Goal: Task Accomplishment & Management: Manage account settings

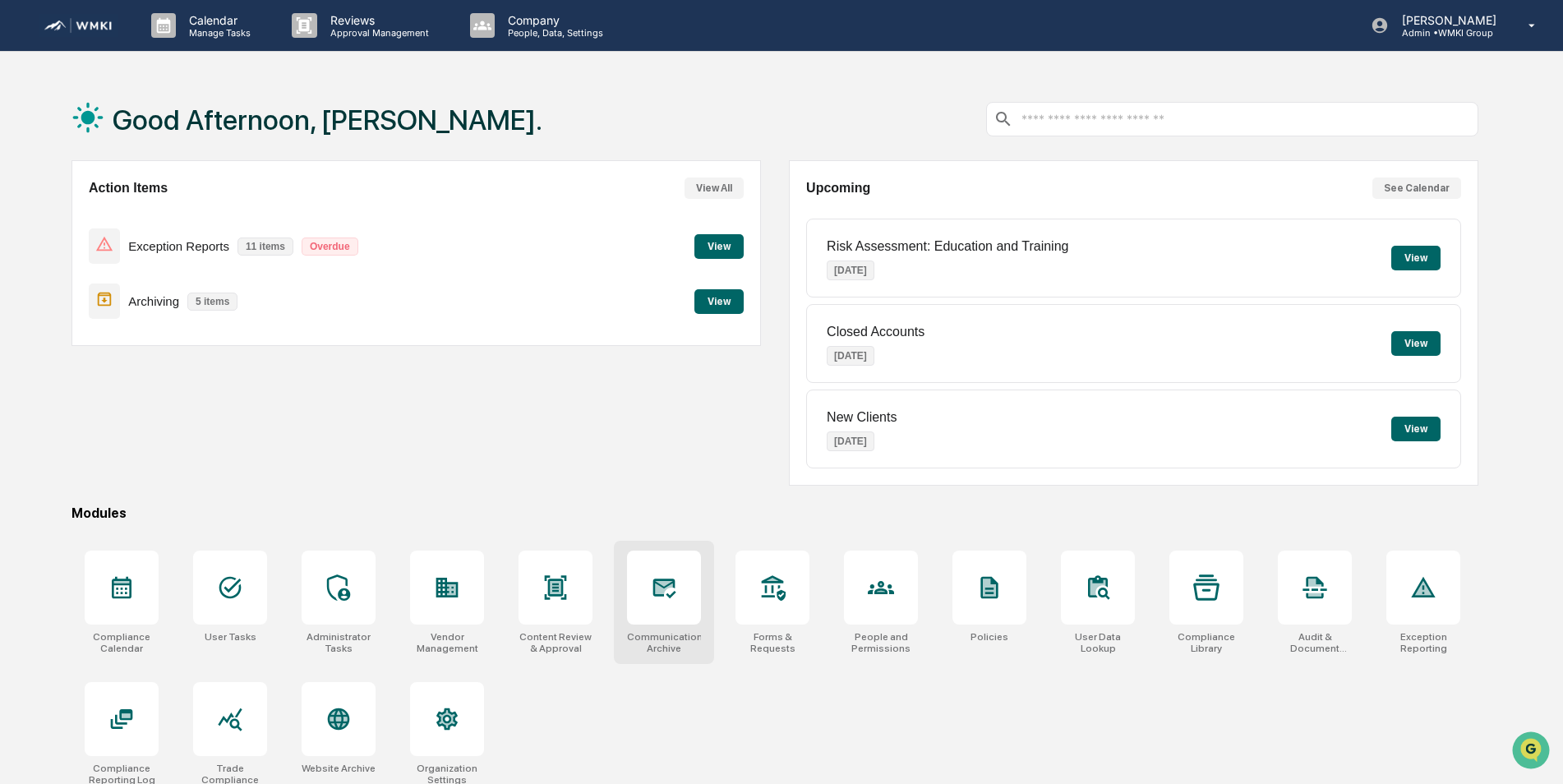
click at [645, 591] on div at bounding box center [664, 587] width 74 height 74
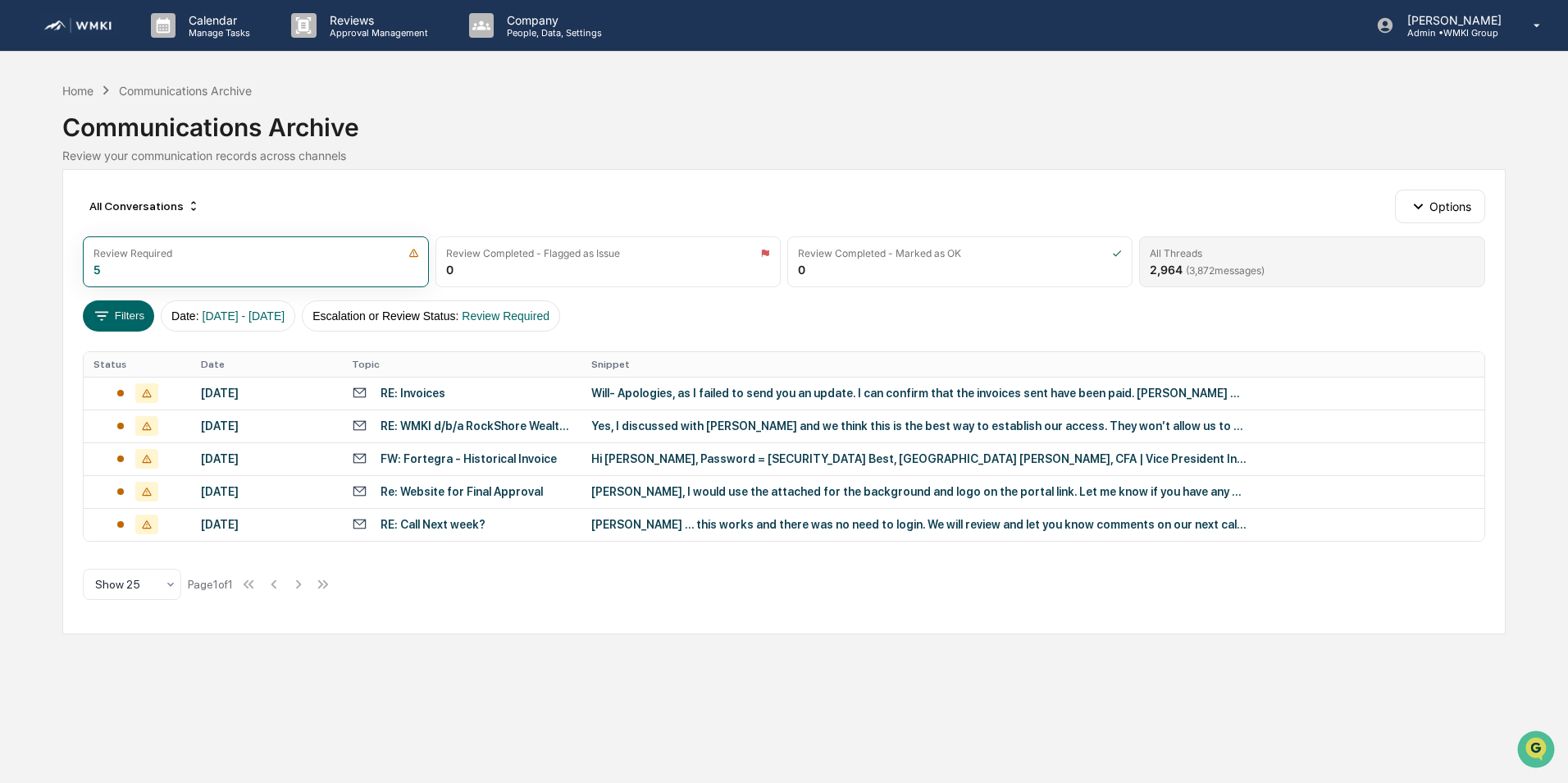
click at [1218, 268] on span "( 3,872 messages)" at bounding box center [1225, 270] width 78 height 12
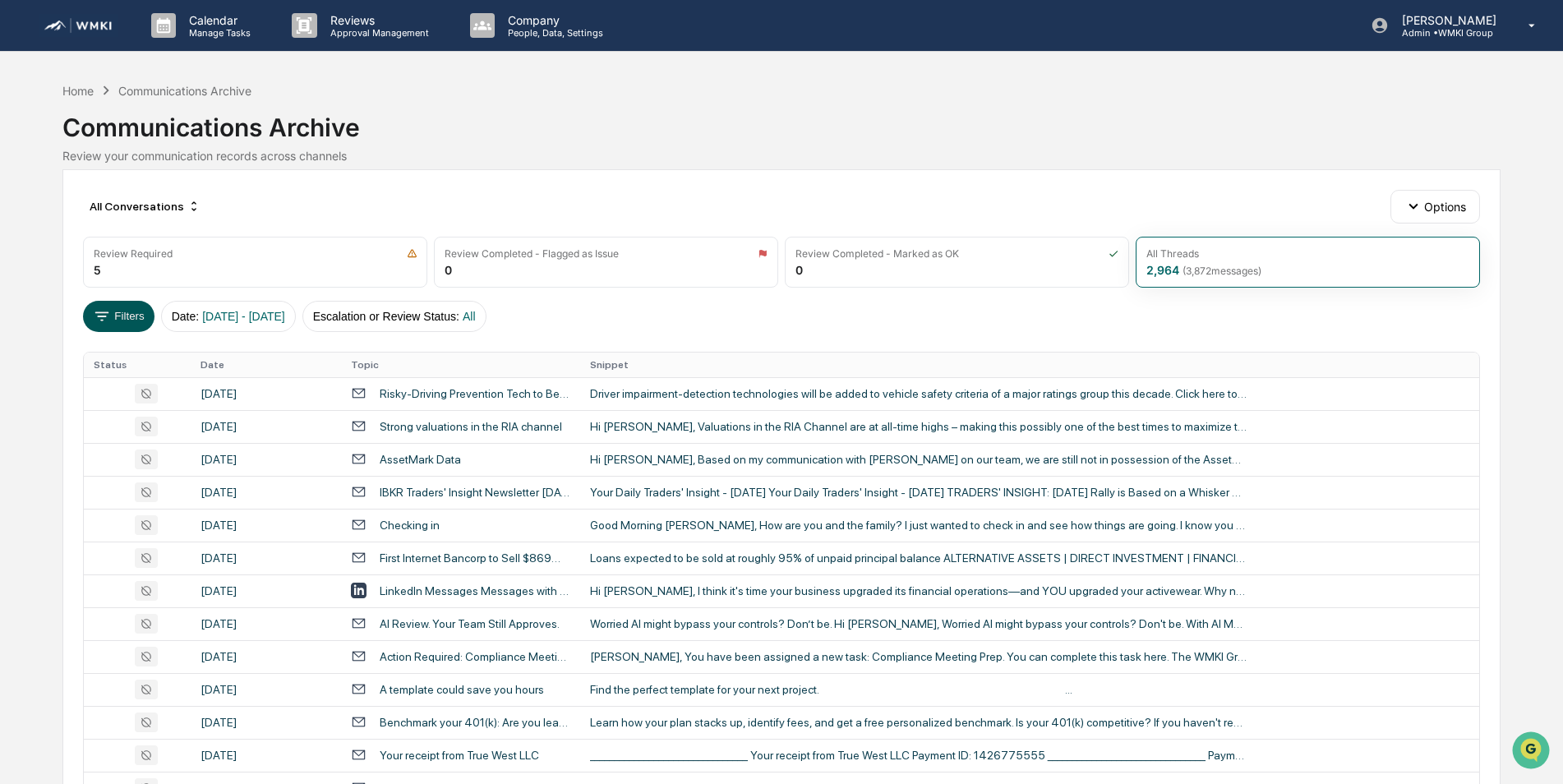
click at [125, 320] on button "Filters" at bounding box center [119, 316] width 71 height 31
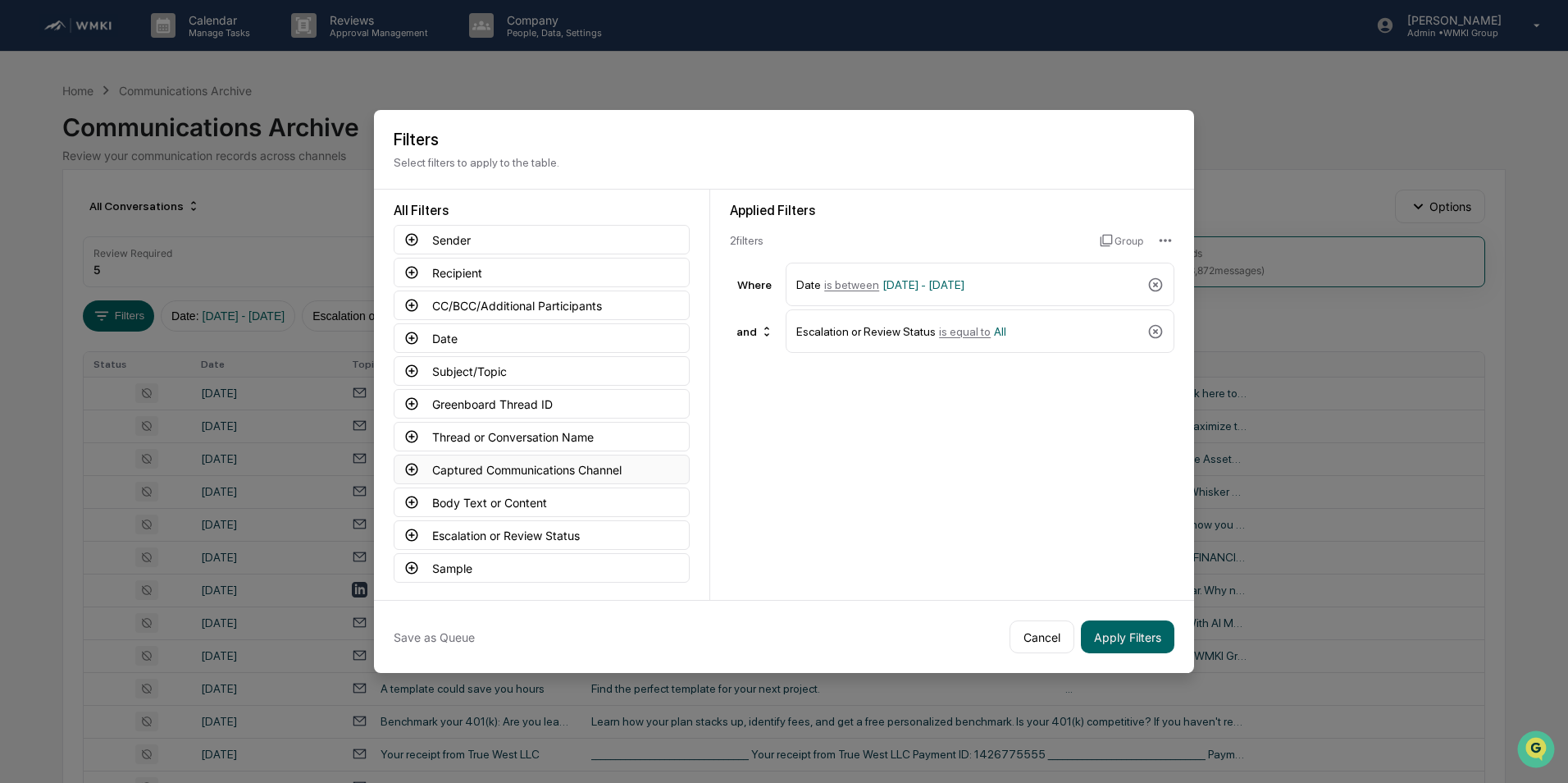
click at [500, 468] on button "Captured Communications Channel" at bounding box center [541, 469] width 296 height 30
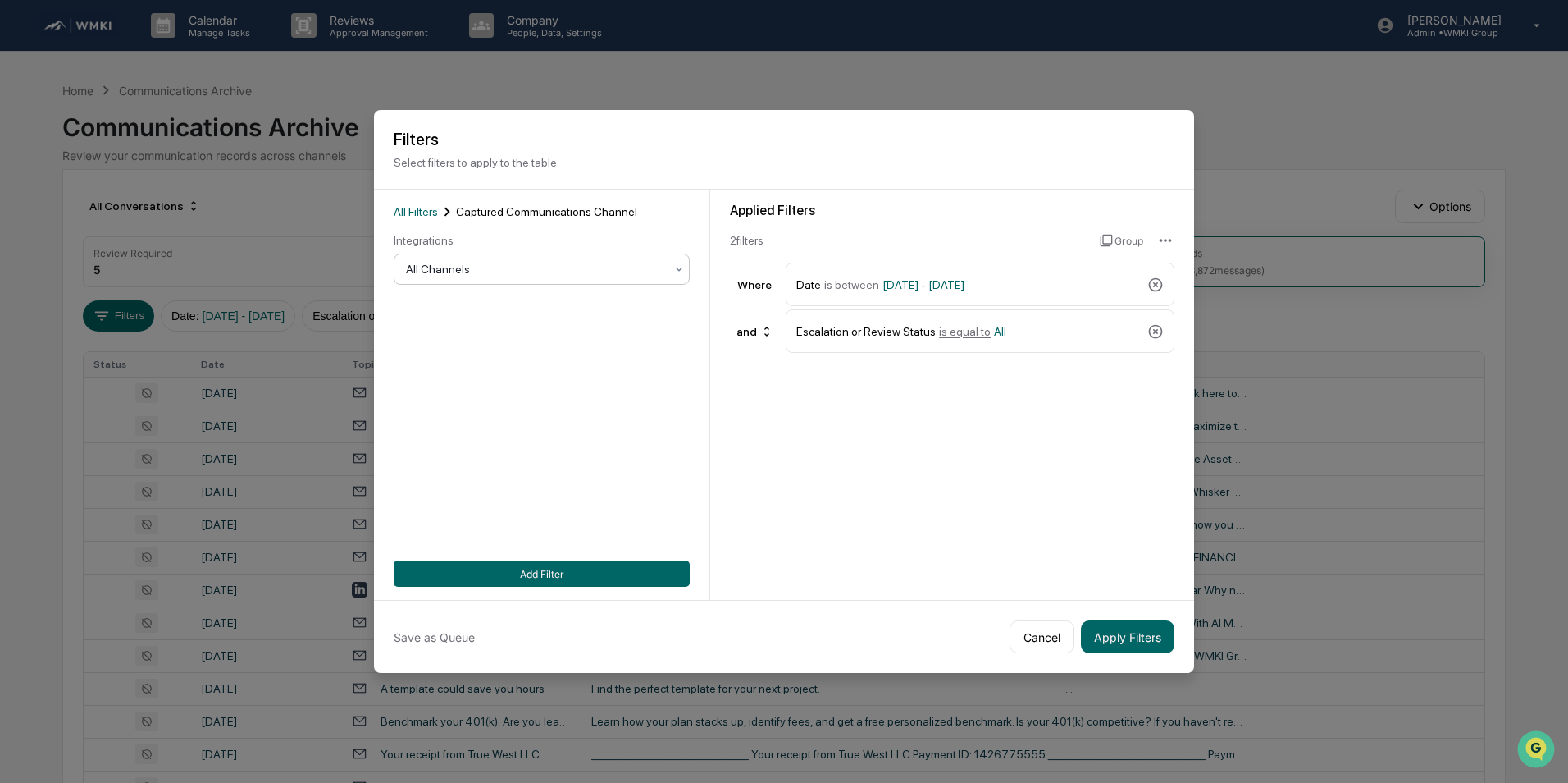
click at [479, 276] on div at bounding box center [534, 270] width 258 height 17
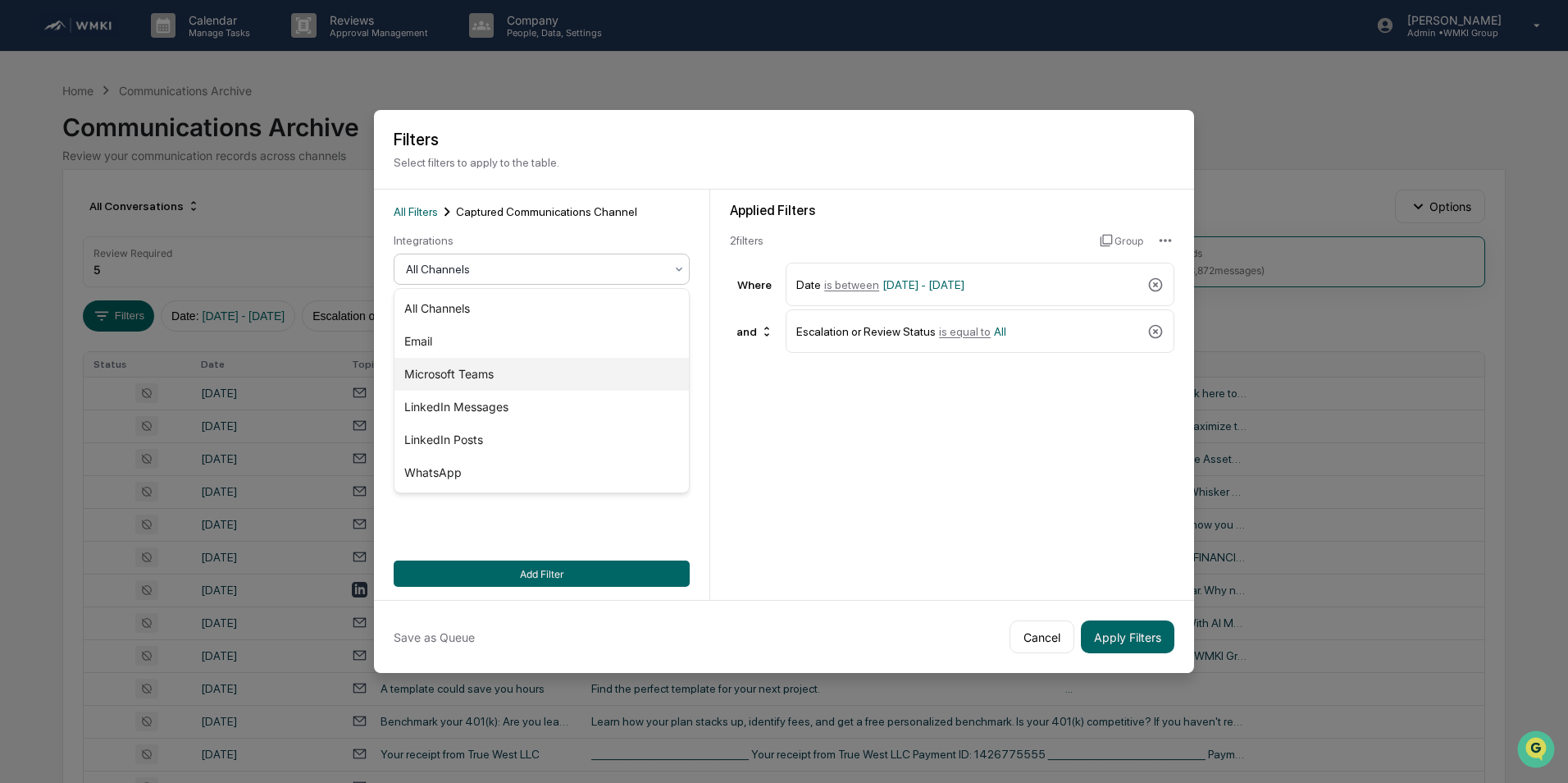
click at [465, 377] on div "Microsoft Teams" at bounding box center [542, 373] width 295 height 33
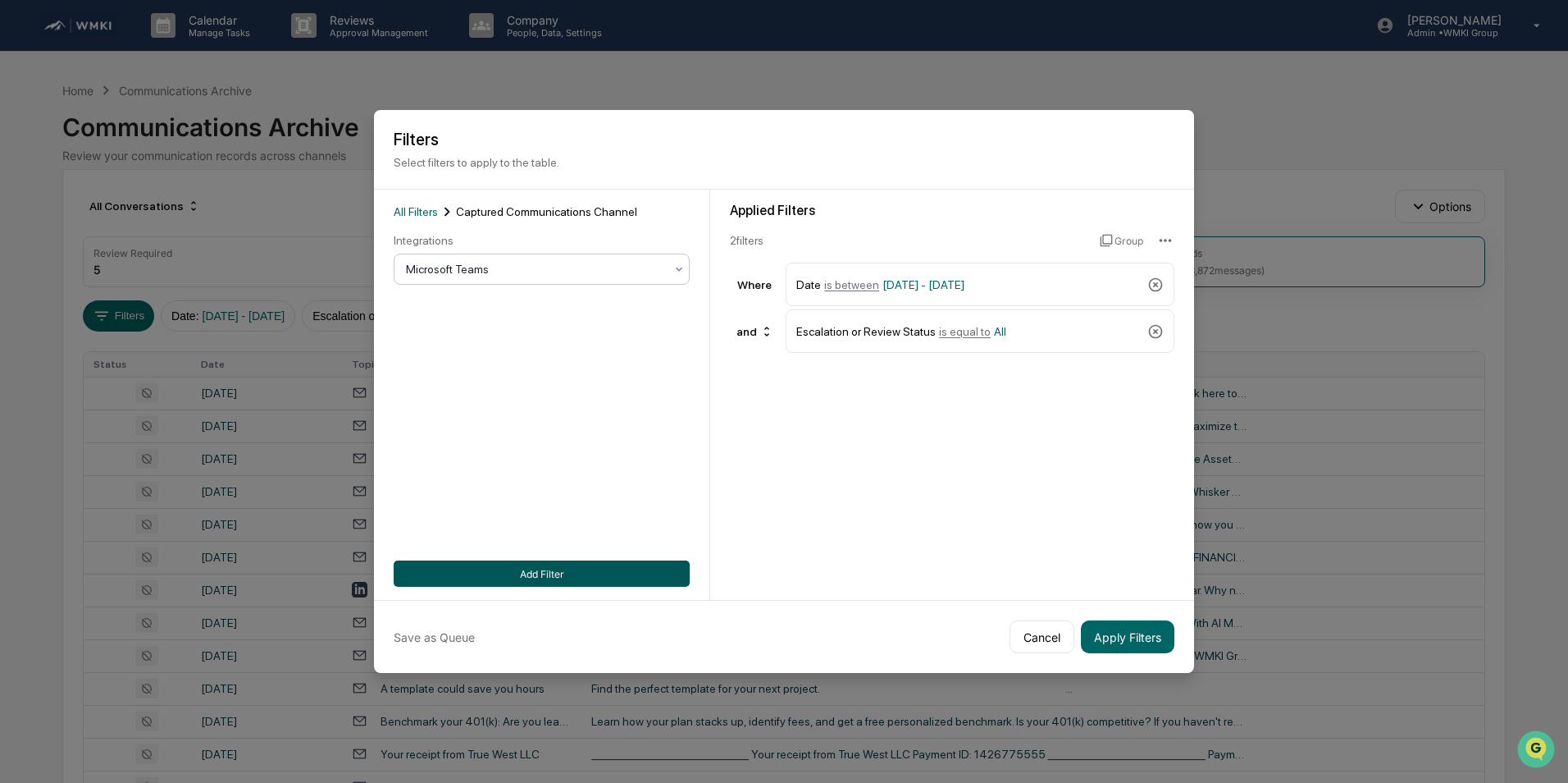
click at [533, 569] on button "Add Filter" at bounding box center [541, 574] width 296 height 26
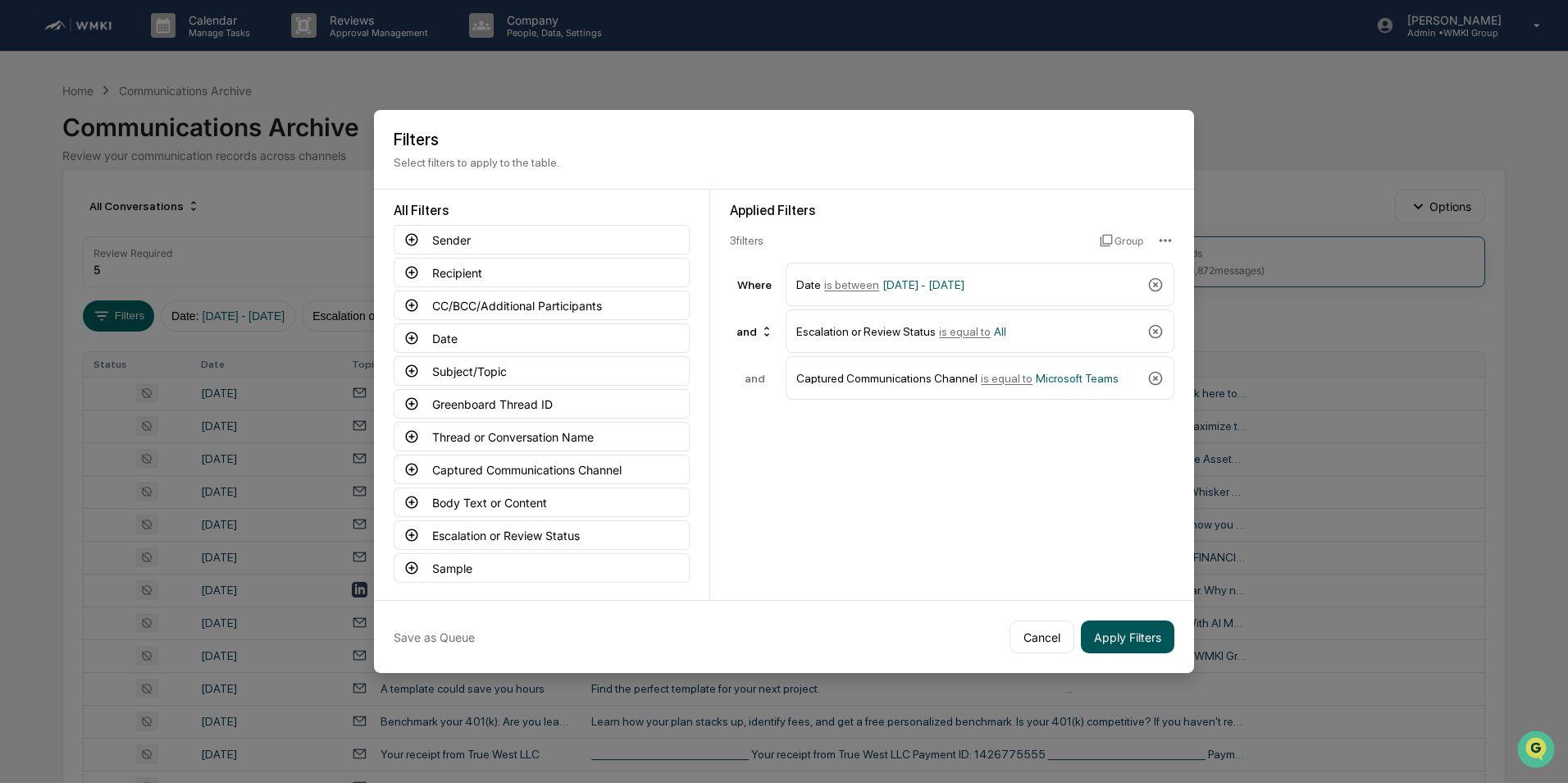
click at [1117, 628] on button "Apply Filters" at bounding box center [1128, 636] width 93 height 33
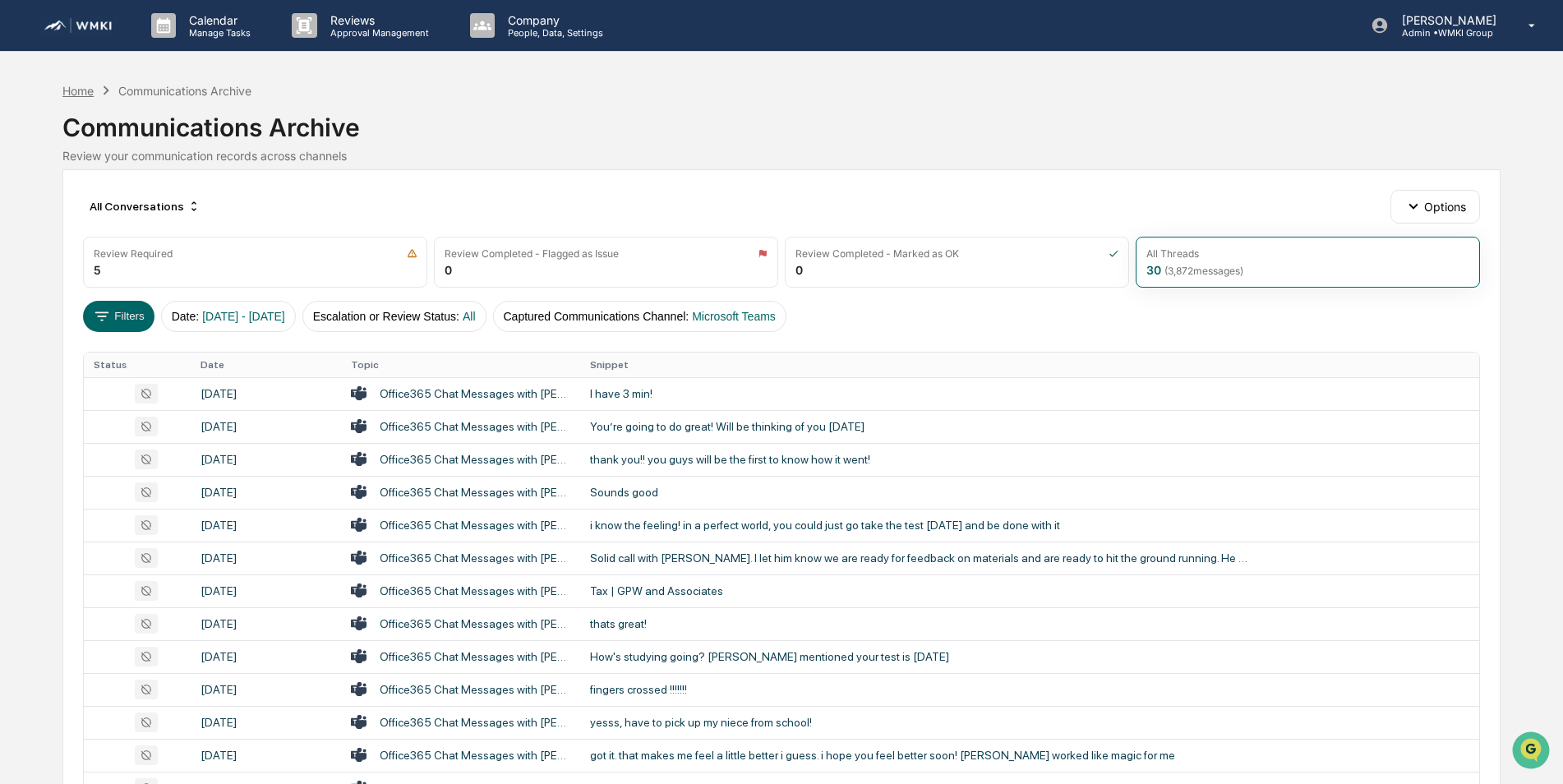
click at [76, 93] on div "Home" at bounding box center [78, 91] width 31 height 14
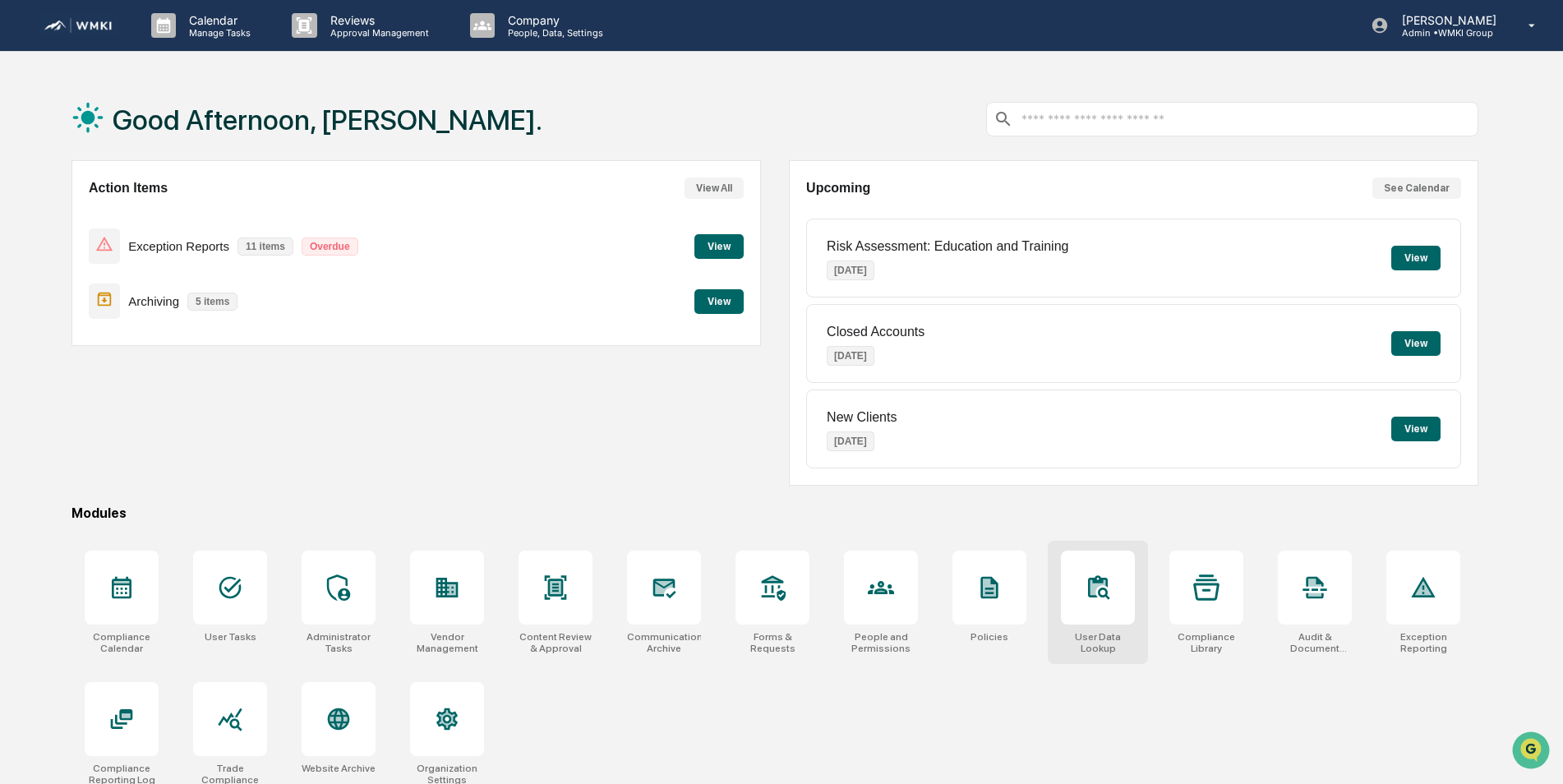
click at [1111, 589] on icon at bounding box center [1098, 588] width 26 height 26
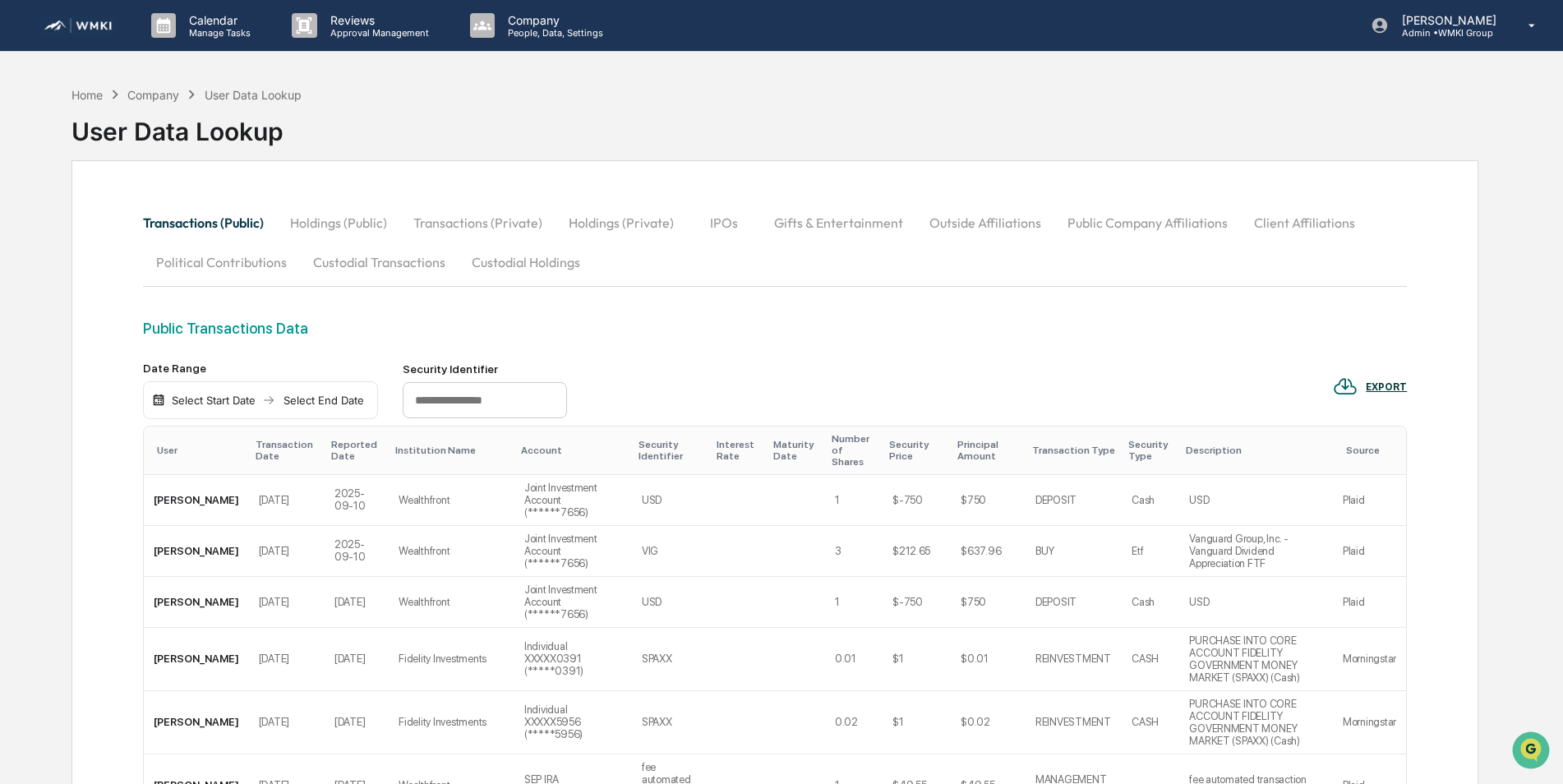
click at [404, 272] on button "Custodial Transactions" at bounding box center [380, 262] width 159 height 39
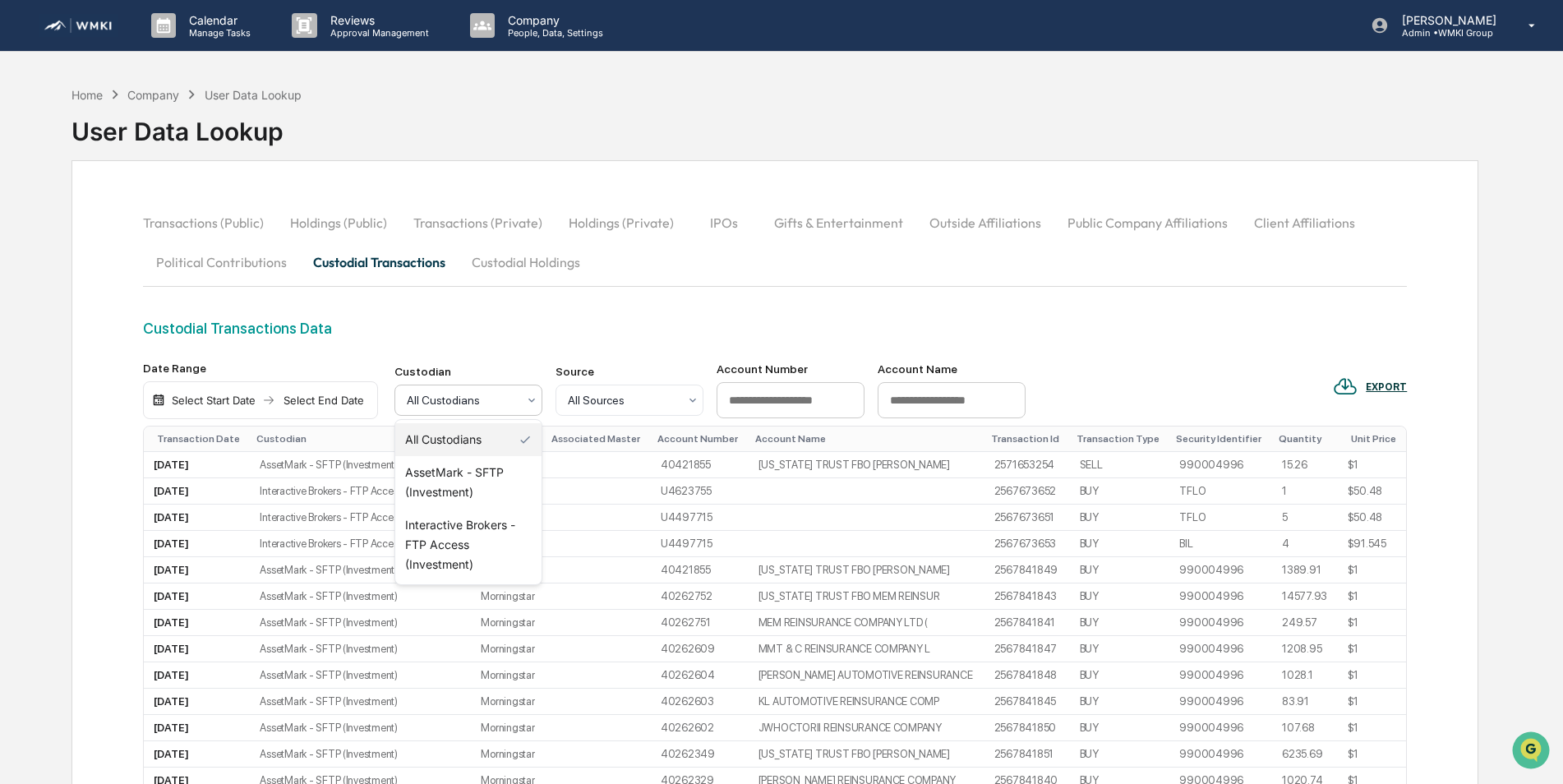
click at [479, 398] on div at bounding box center [462, 400] width 110 height 17
click at [430, 557] on div "Interactive Brokers - FTP Access (Investment)" at bounding box center [468, 544] width 147 height 72
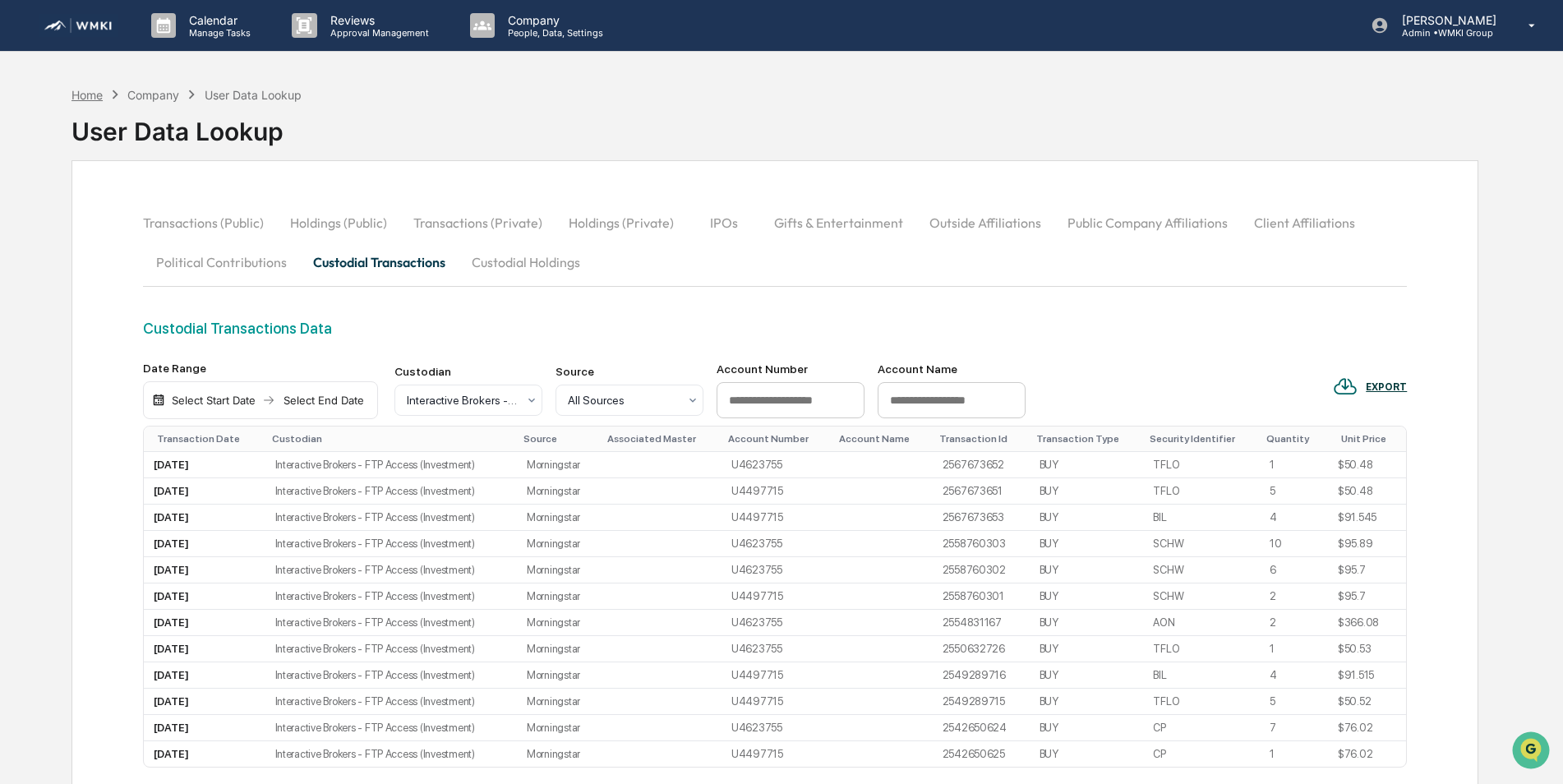
click at [93, 95] on div "Home" at bounding box center [86, 94] width 31 height 14
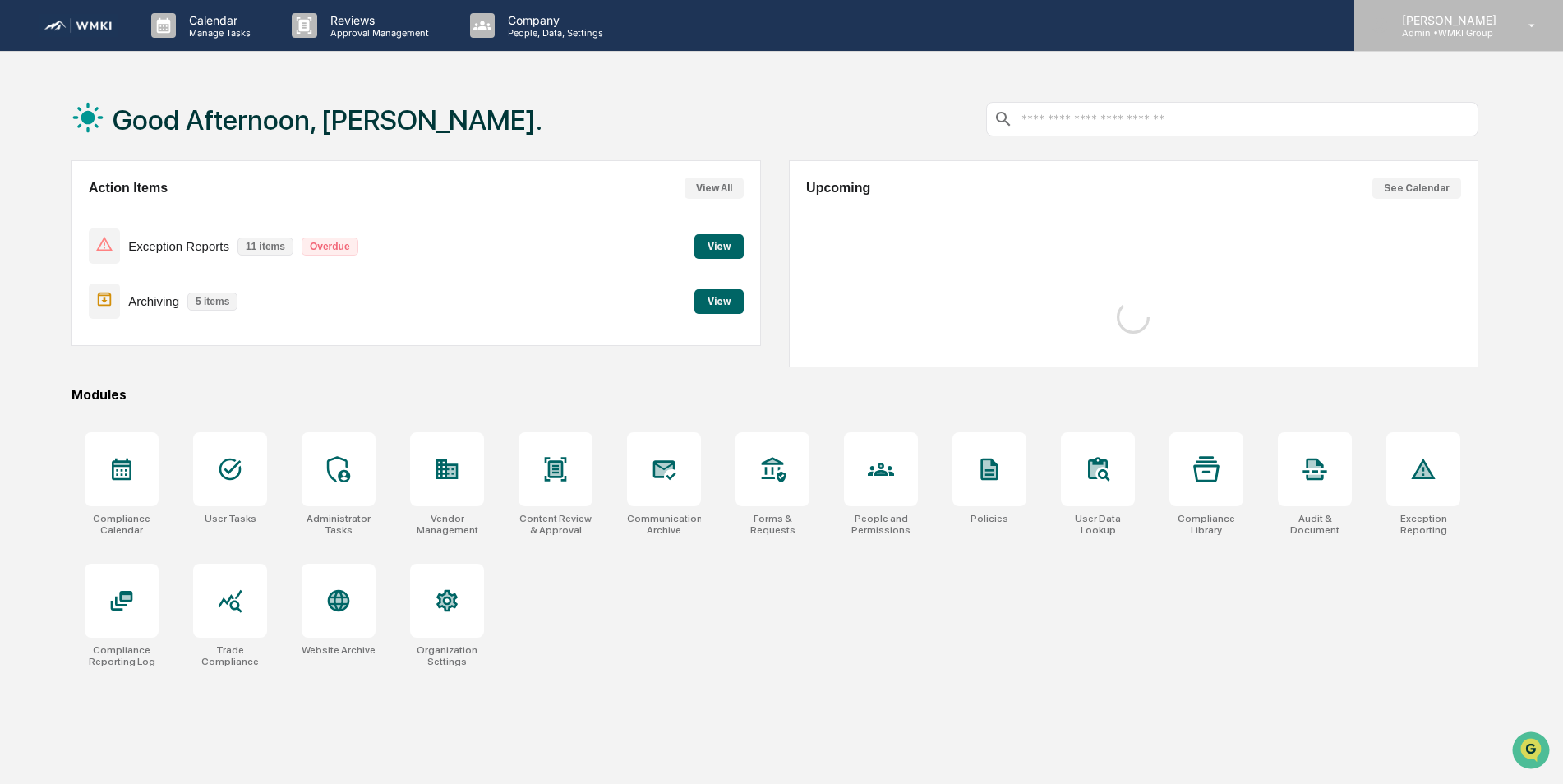
click at [1460, 32] on p "Admin • WMKI Group" at bounding box center [1447, 33] width 116 height 11
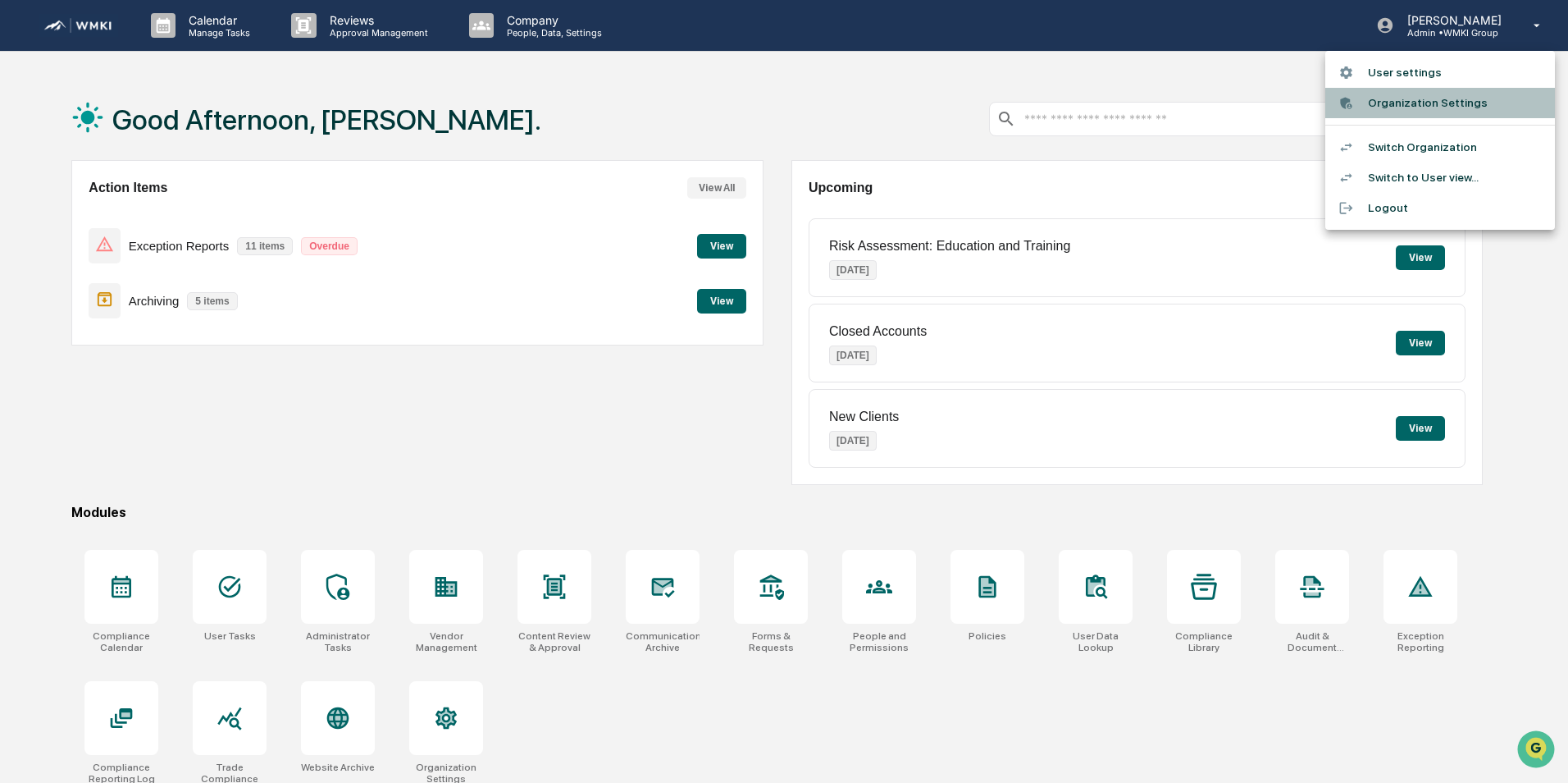
click at [1424, 97] on li "Organization Settings" at bounding box center [1440, 103] width 229 height 31
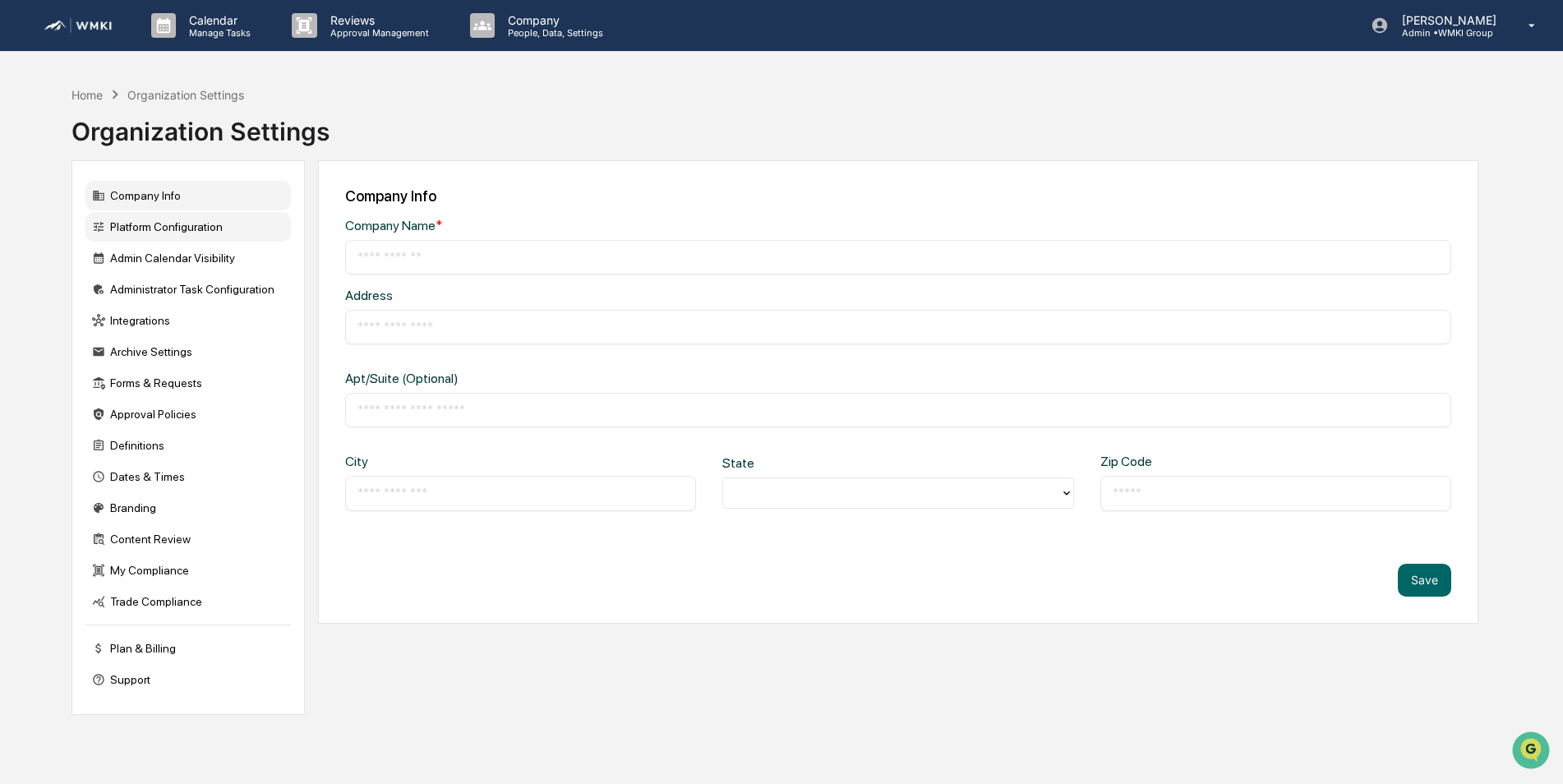
type input "**********"
type input "******"
type input "*****"
click at [144, 386] on div "Forms & Requests" at bounding box center [188, 383] width 206 height 30
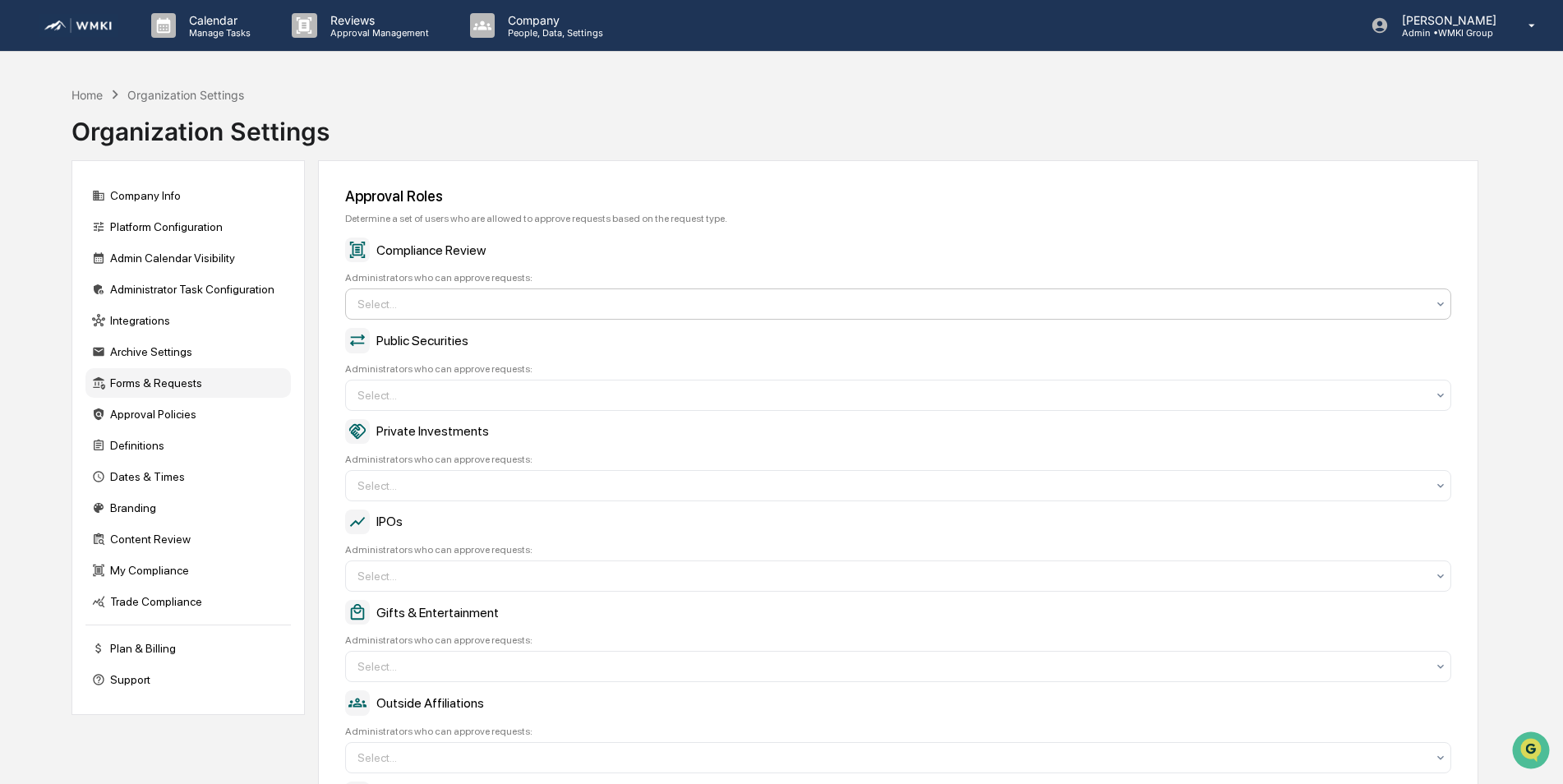
click at [477, 309] on div at bounding box center [891, 305] width 1068 height 17
click at [899, 305] on div at bounding box center [891, 305] width 1068 height 17
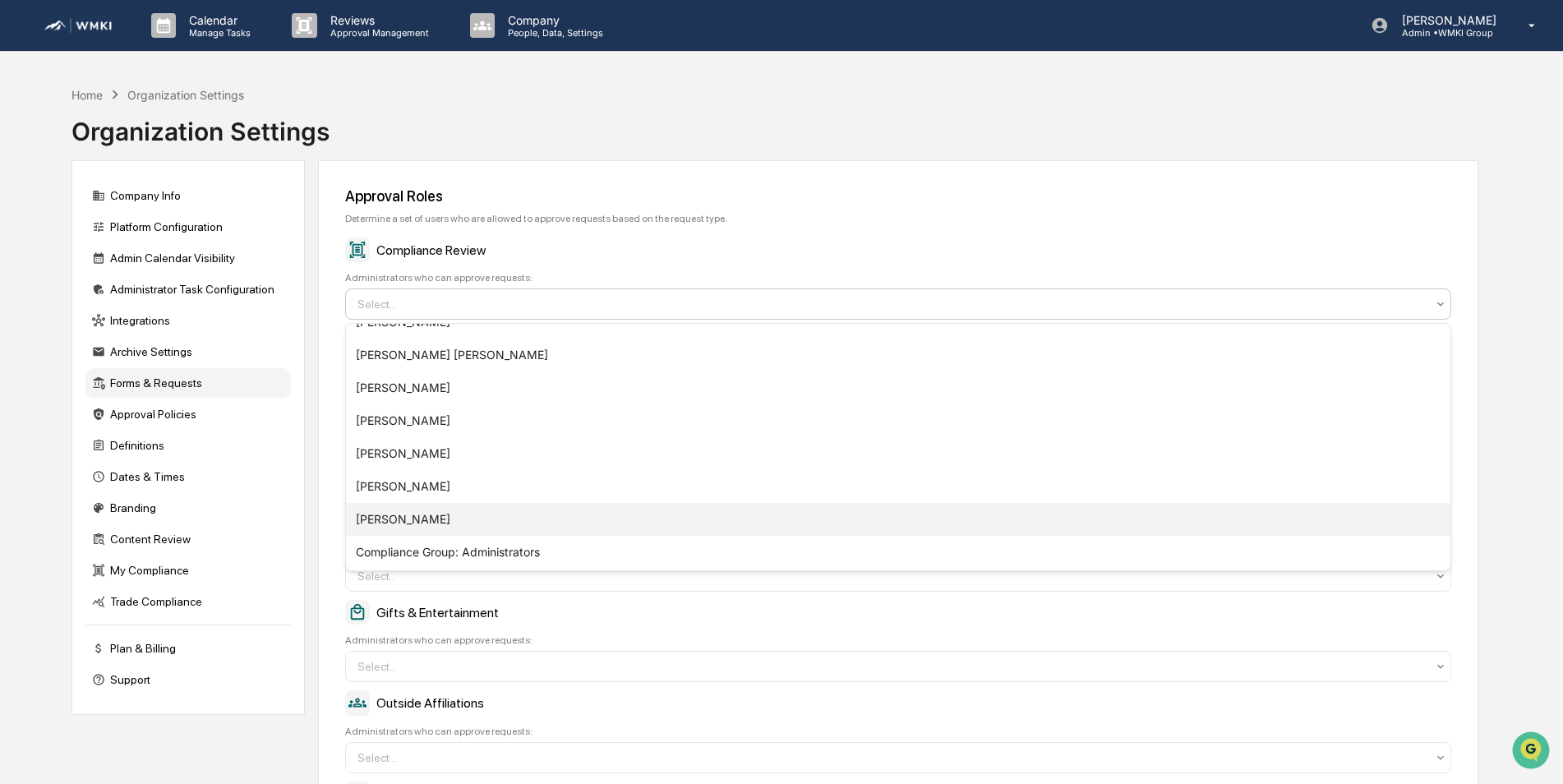
scroll to position [82, 0]
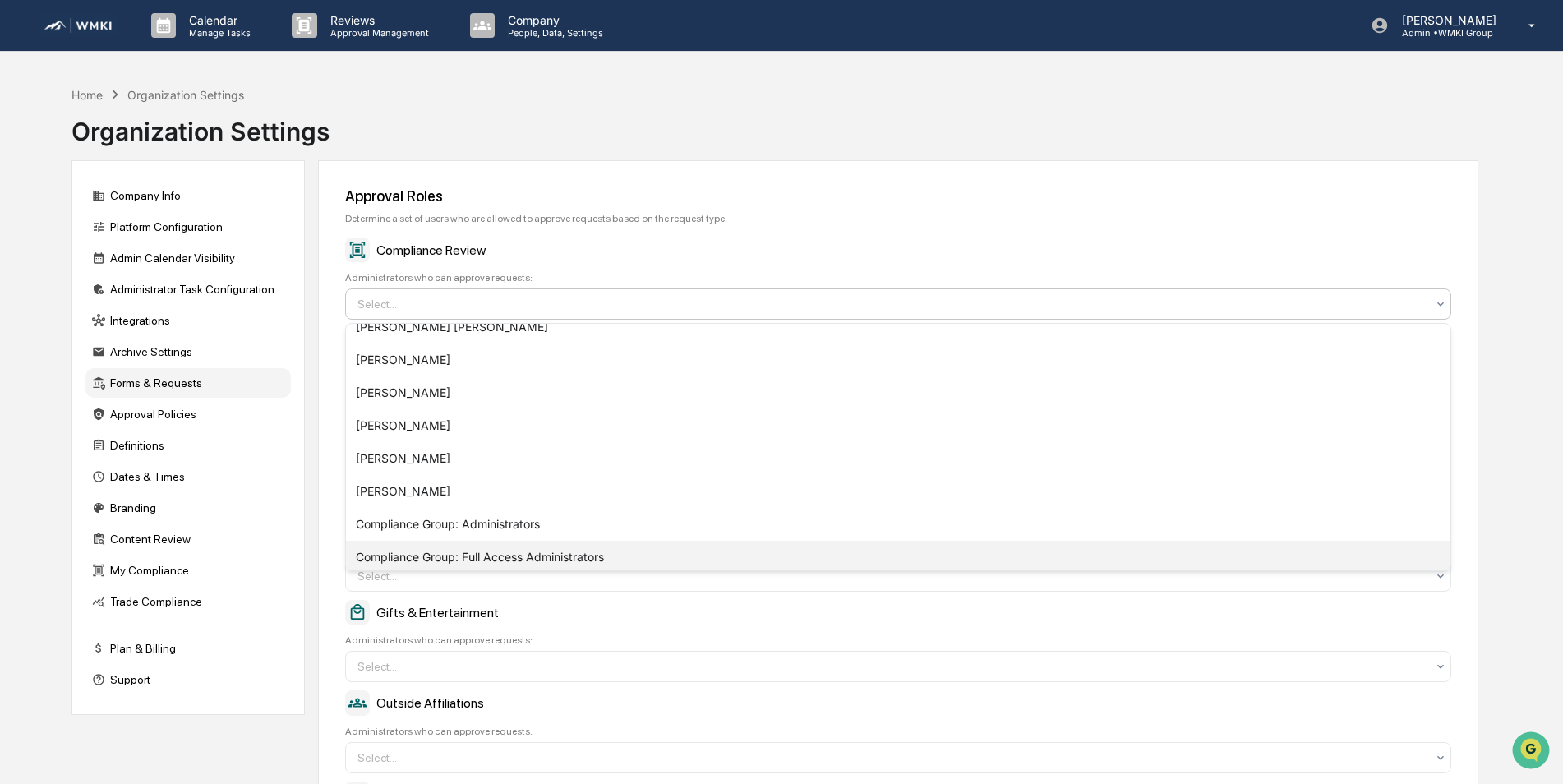
click at [540, 555] on div "Compliance Group: Full Access Administrators" at bounding box center [898, 557] width 1105 height 33
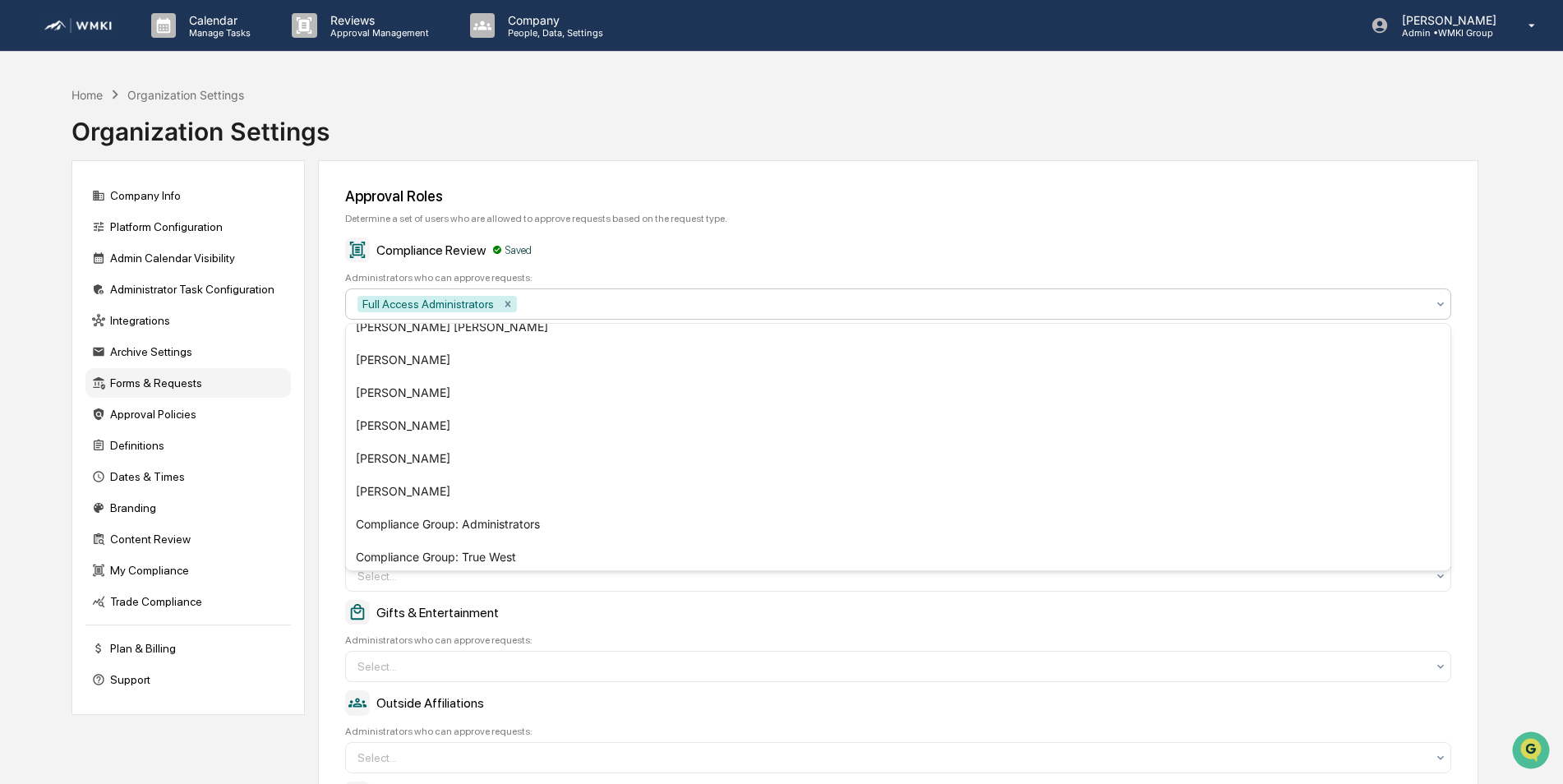
click at [781, 179] on div "Approval Roles Determine a set of users who are allowed to approve requests bas…" at bounding box center [897, 525] width 1160 height 731
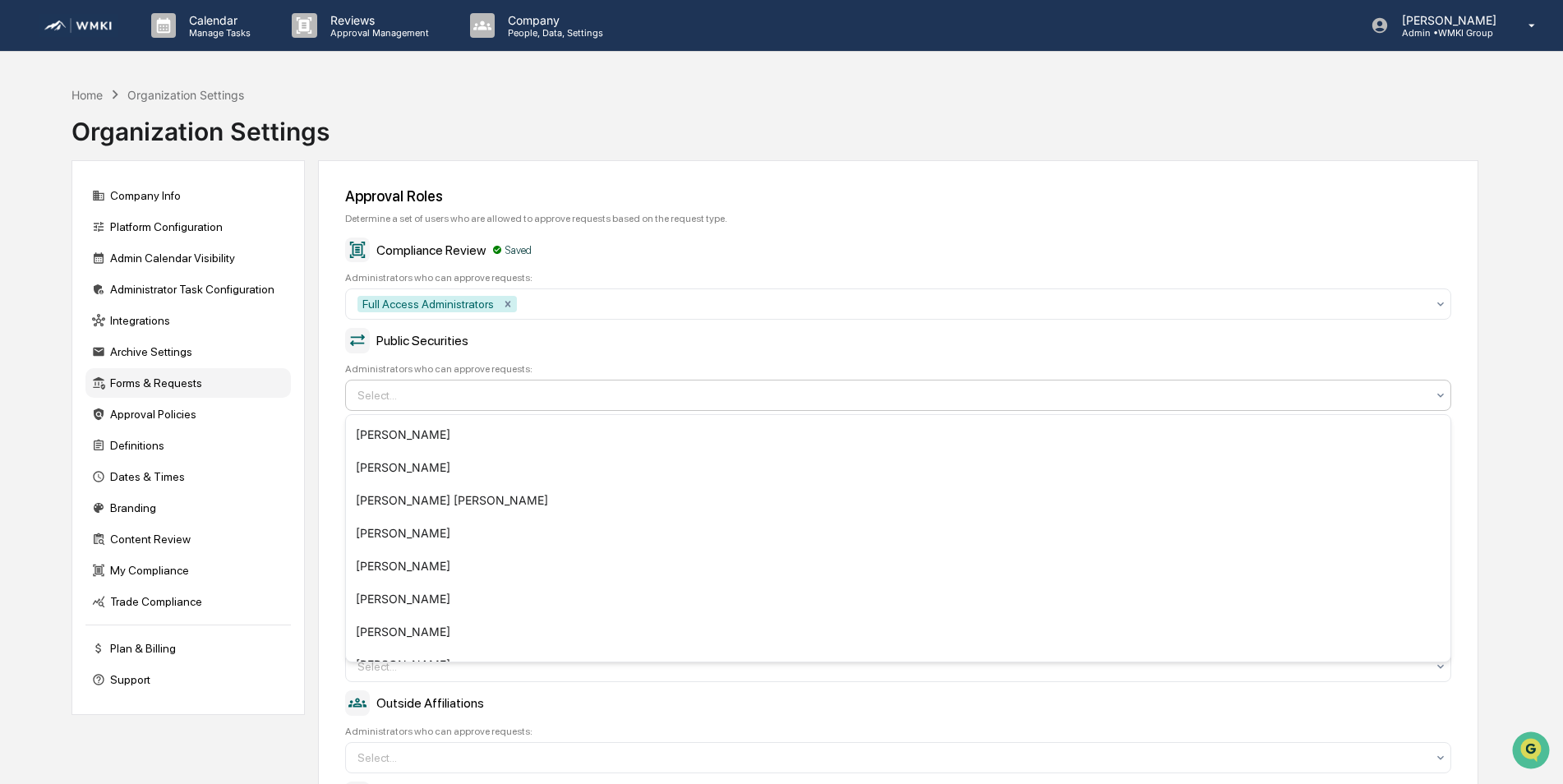
click at [542, 397] on div at bounding box center [891, 395] width 1068 height 17
click at [456, 621] on div "William Knowles" at bounding box center [898, 632] width 1105 height 33
click at [772, 190] on div "Approval Roles" at bounding box center [897, 195] width 1106 height 17
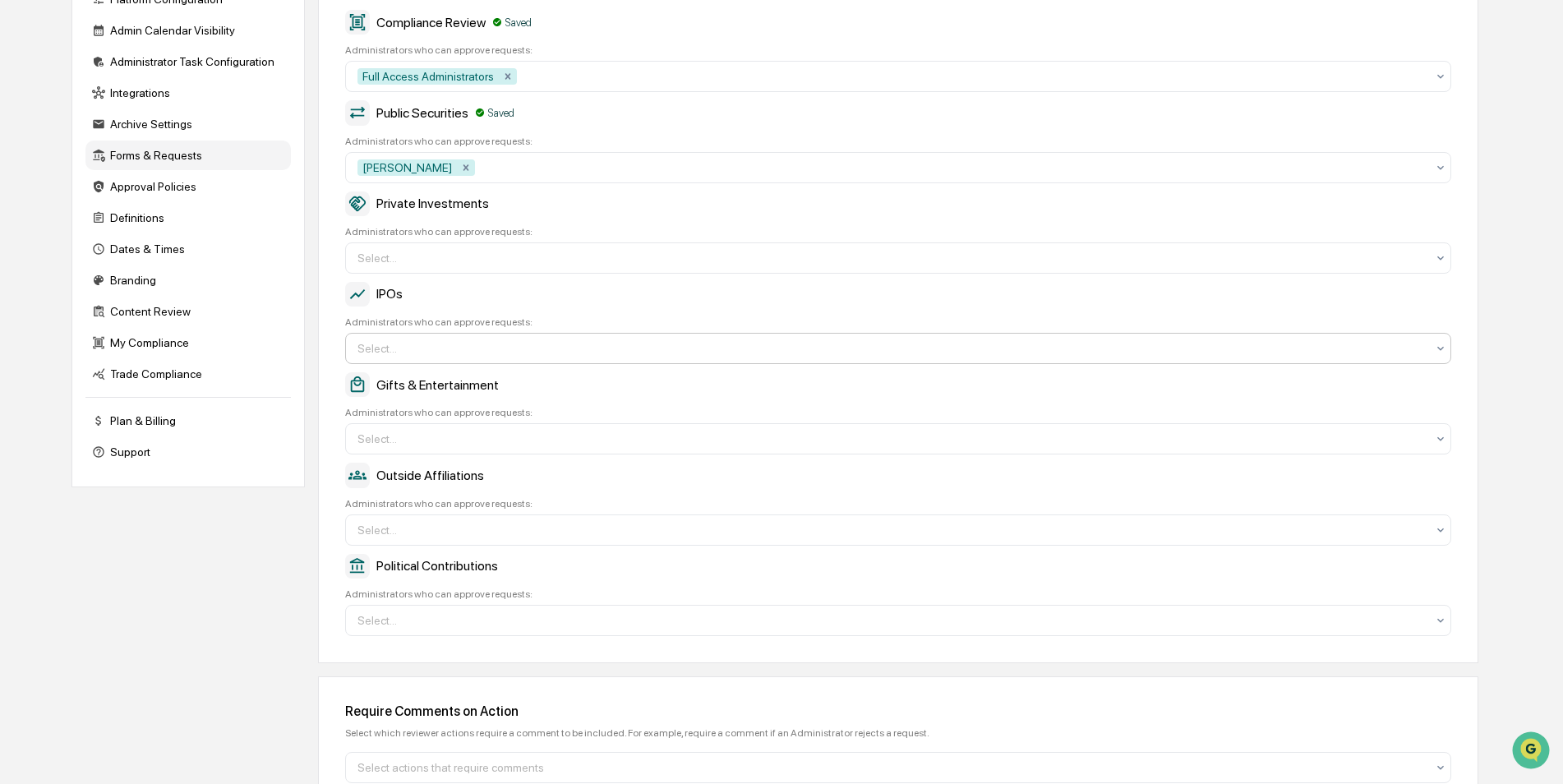
scroll to position [247, 0]
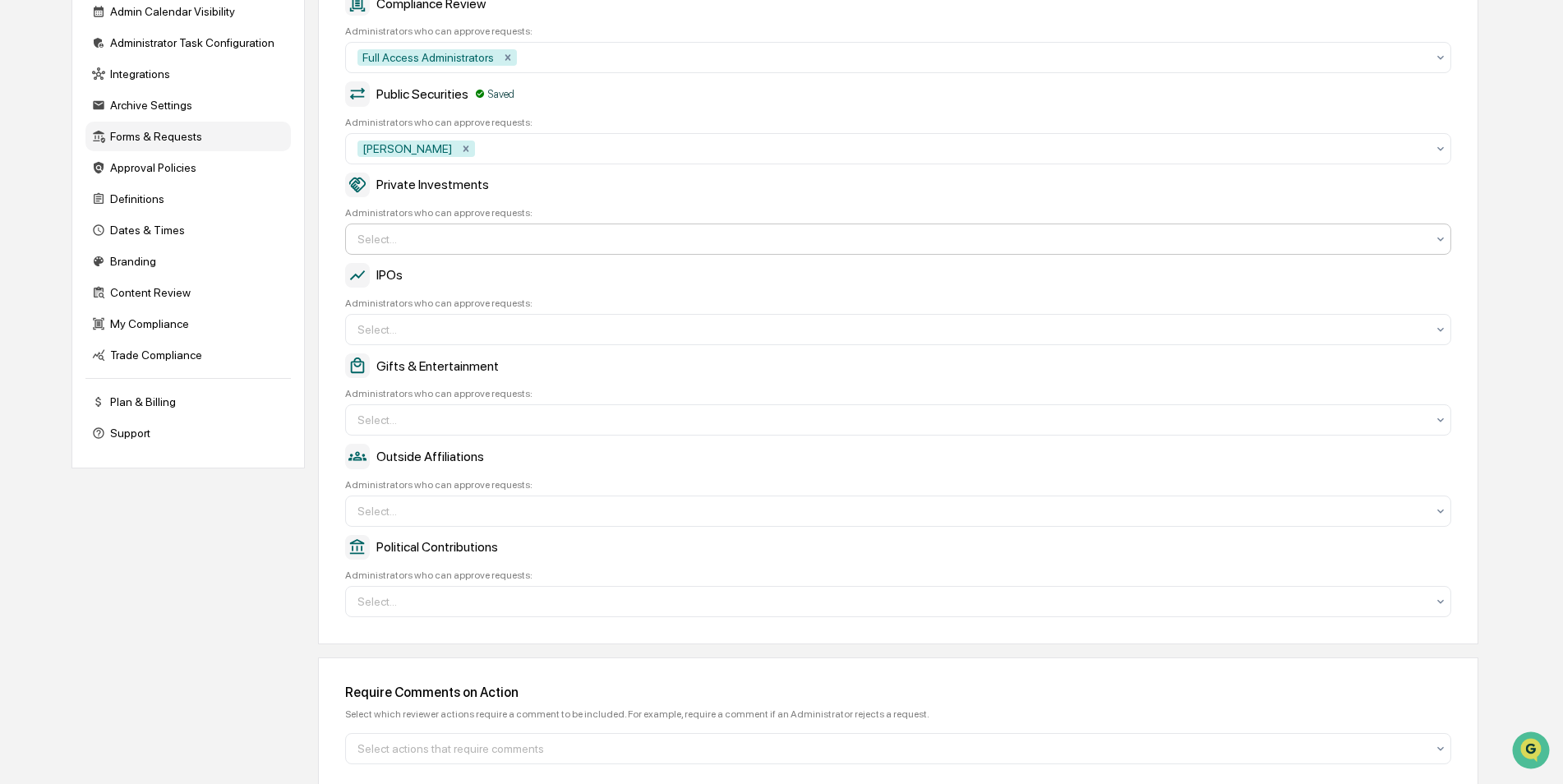
click at [509, 241] on div at bounding box center [891, 239] width 1068 height 17
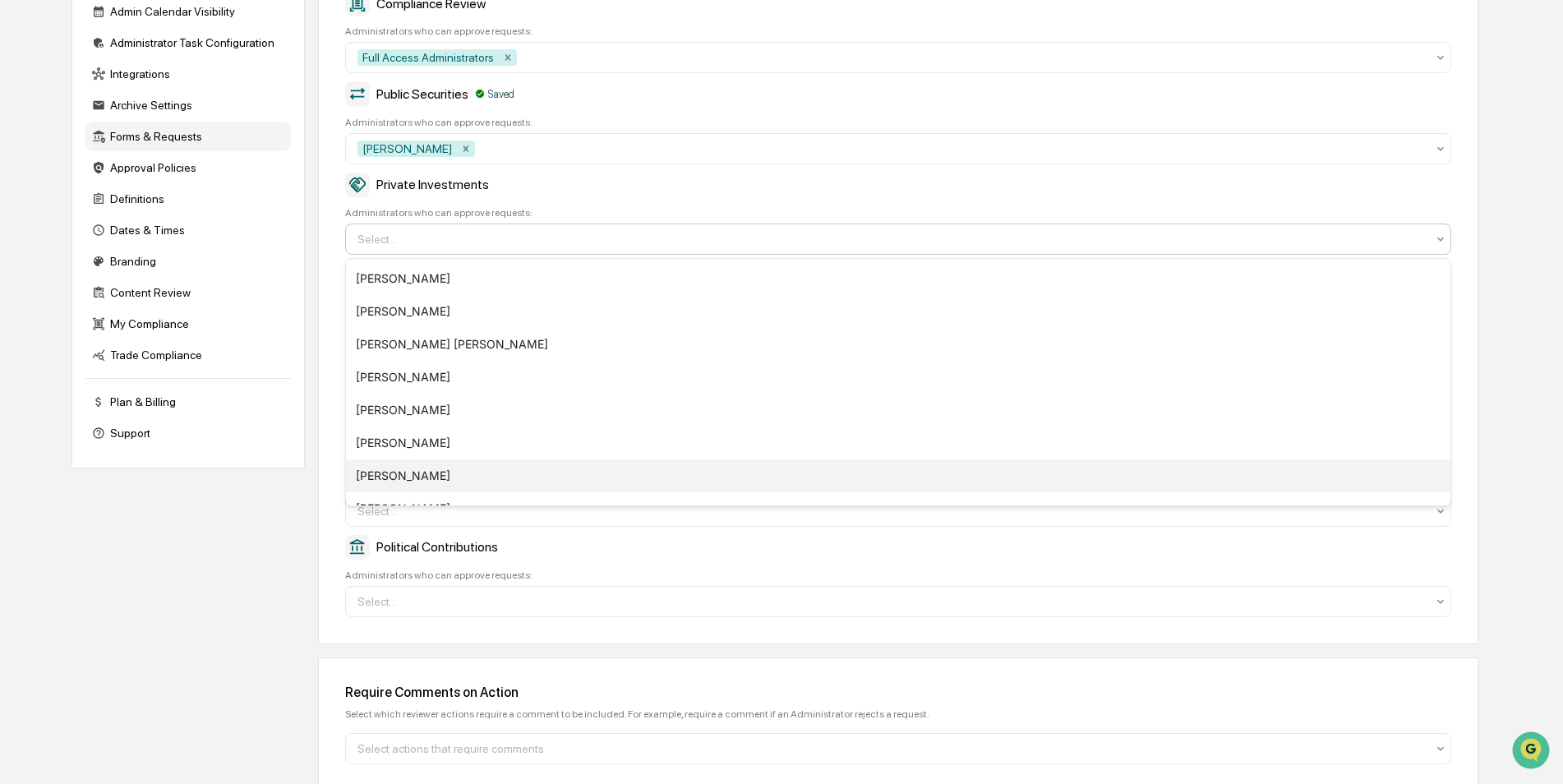
click at [456, 483] on div "William Knowles" at bounding box center [898, 475] width 1105 height 33
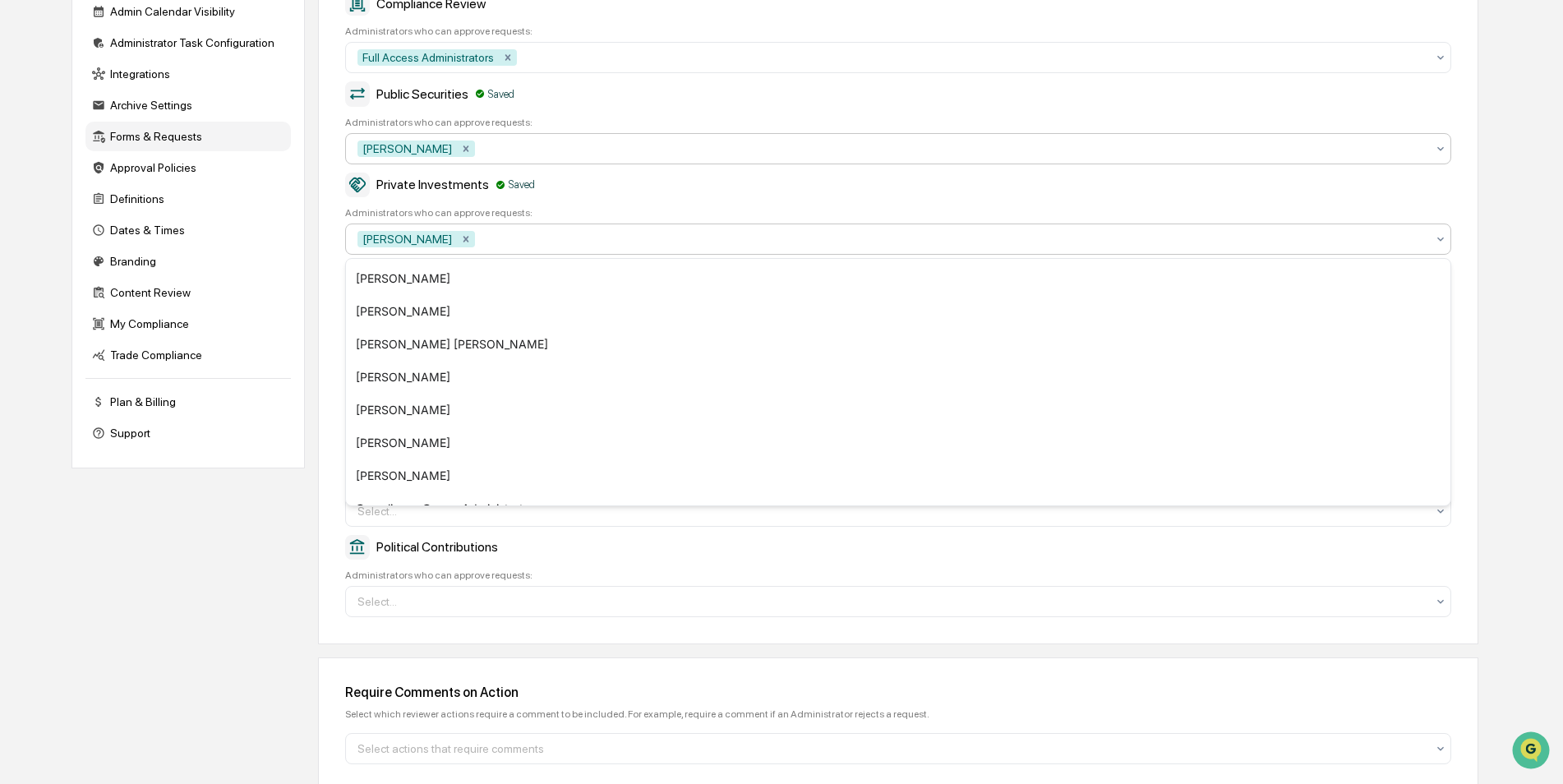
click at [790, 141] on div at bounding box center [953, 149] width 948 height 17
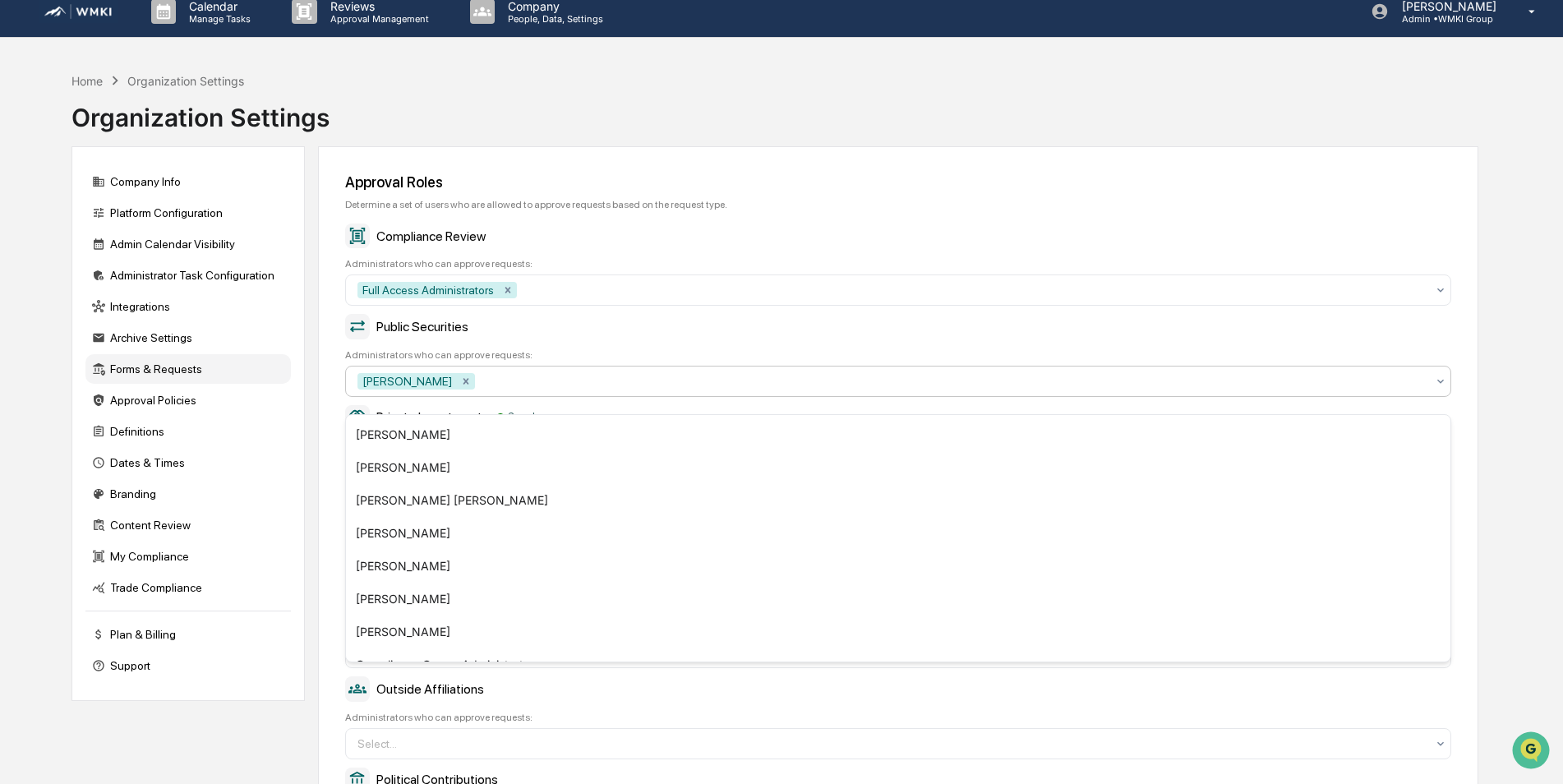
scroll to position [0, 0]
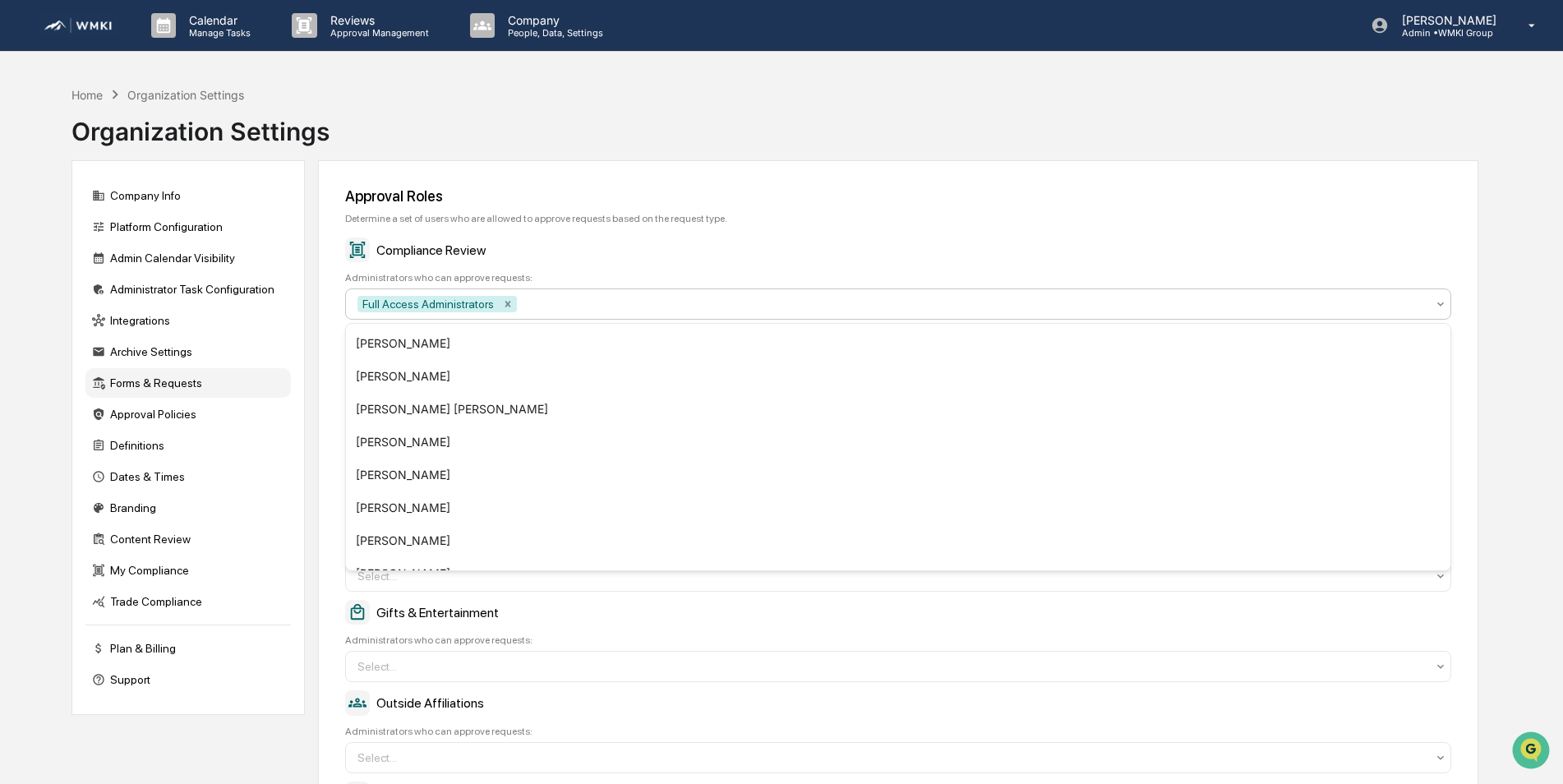
drag, startPoint x: 771, startPoint y: 307, endPoint x: 769, endPoint y: 317, distance: 10.2
click at [769, 317] on div "Full Access Administrators" at bounding box center [892, 304] width 1085 height 26
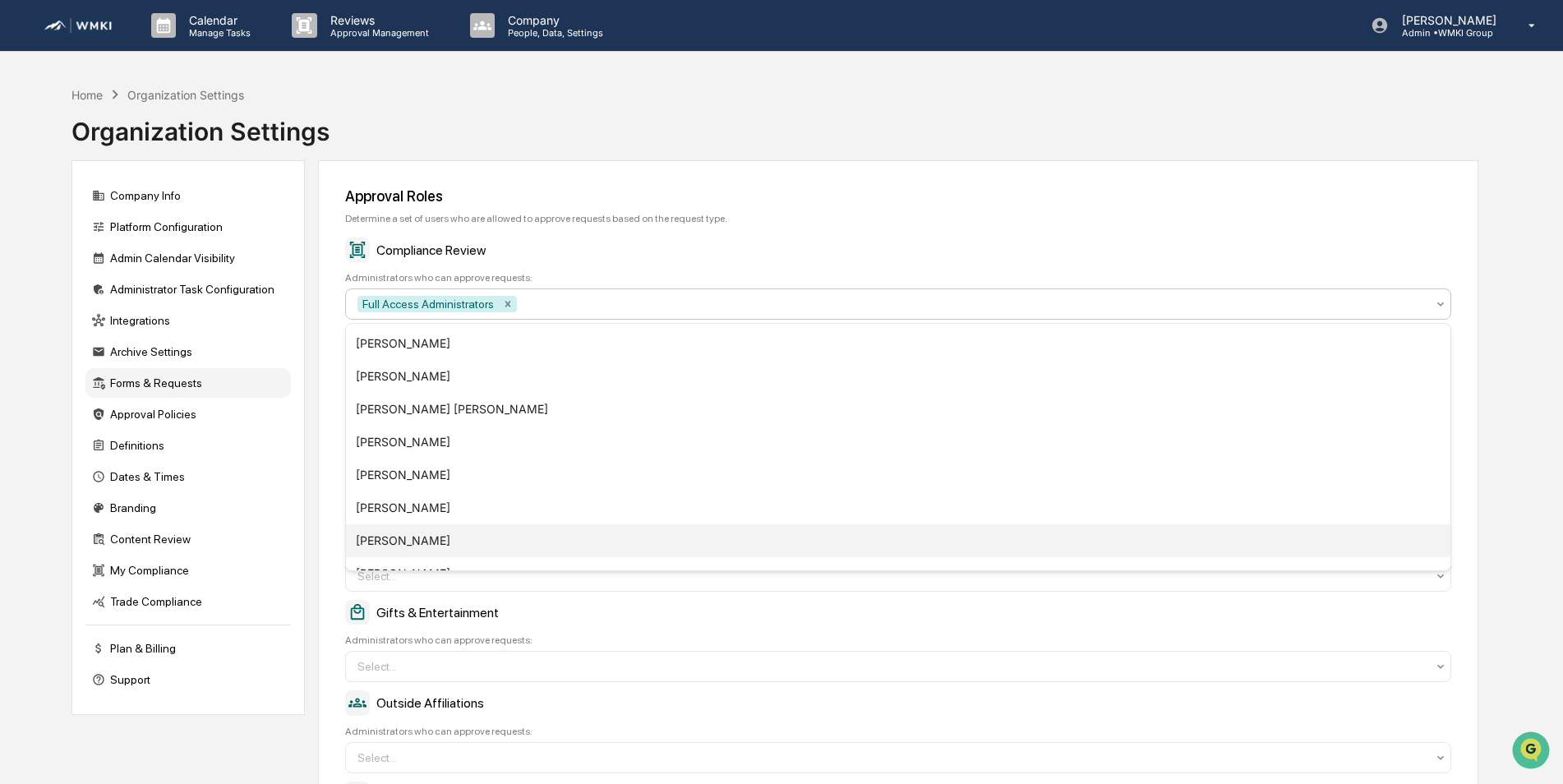
click at [438, 538] on div "William Knowles" at bounding box center [898, 540] width 1105 height 33
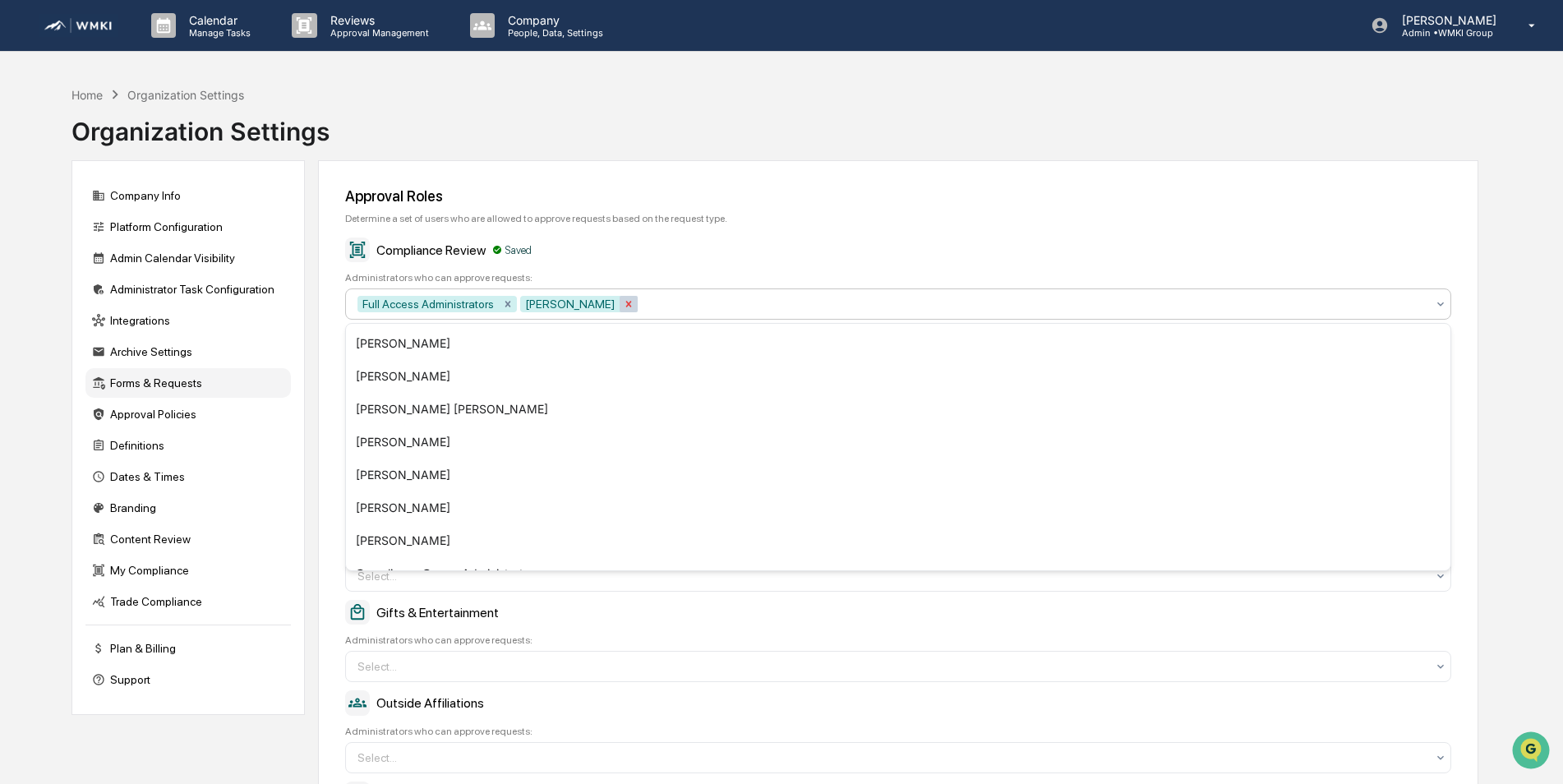
click at [623, 305] on icon "Remove William Knowles" at bounding box center [628, 304] width 11 height 11
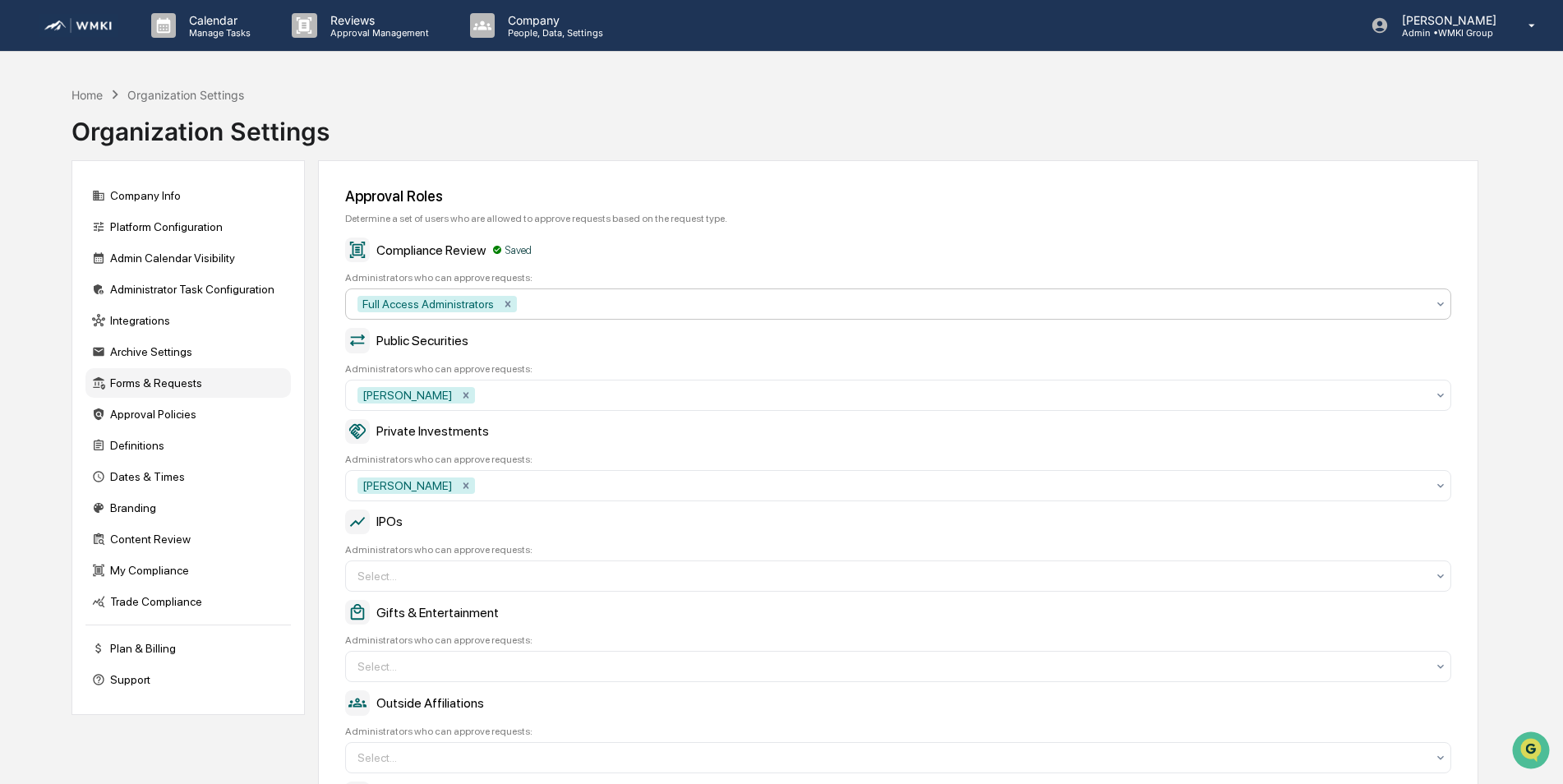
click at [696, 200] on div "Approval Roles" at bounding box center [897, 195] width 1106 height 17
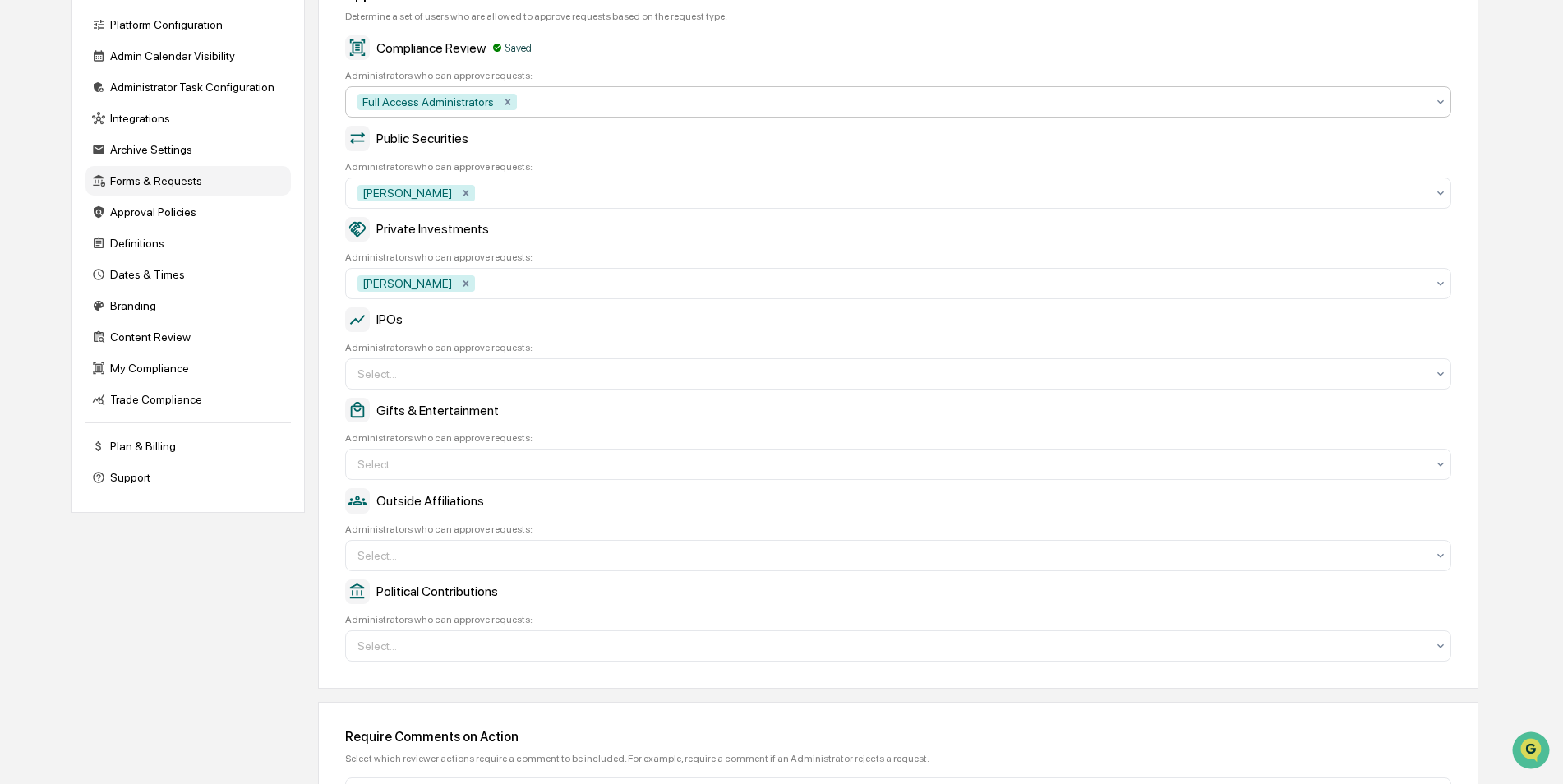
scroll to position [247, 0]
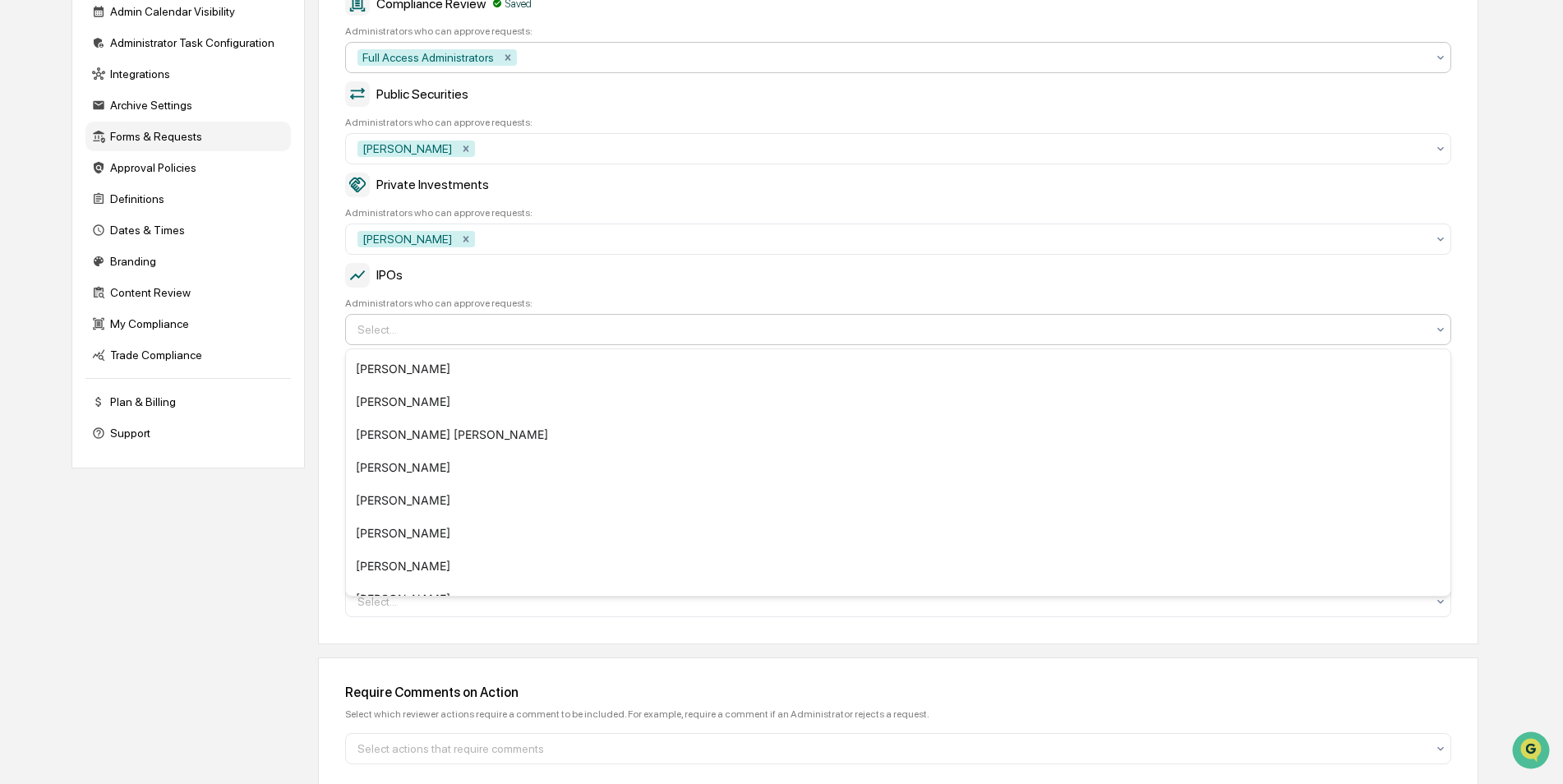
click at [464, 332] on div at bounding box center [891, 330] width 1068 height 17
click at [434, 567] on div "William Knowles" at bounding box center [898, 565] width 1105 height 33
click at [224, 577] on div "Company Info Platform Configuration Admin Calendar Visibility Administrator Tas…" at bounding box center [774, 377] width 1407 height 925
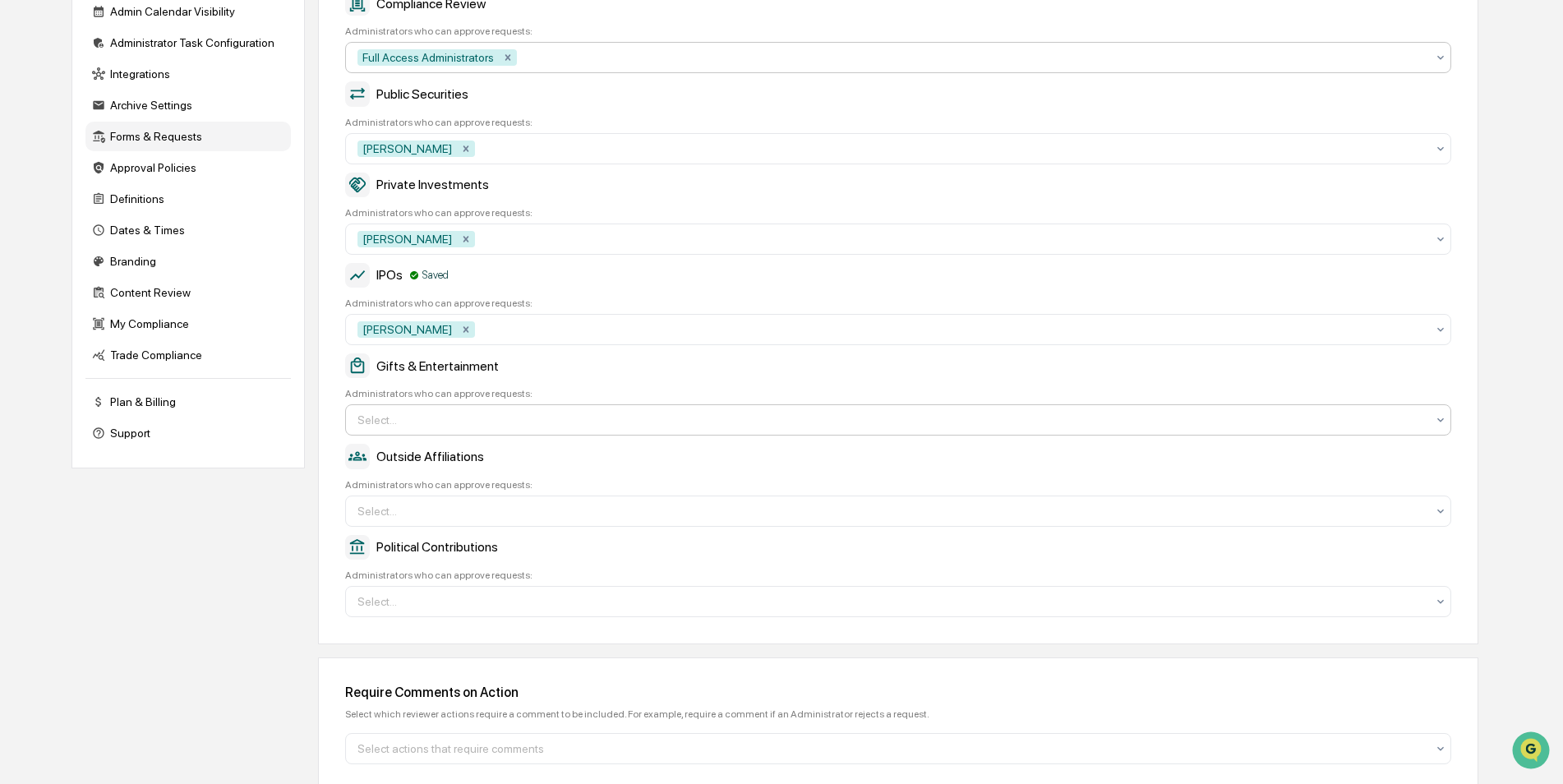
click at [435, 420] on div at bounding box center [891, 420] width 1068 height 17
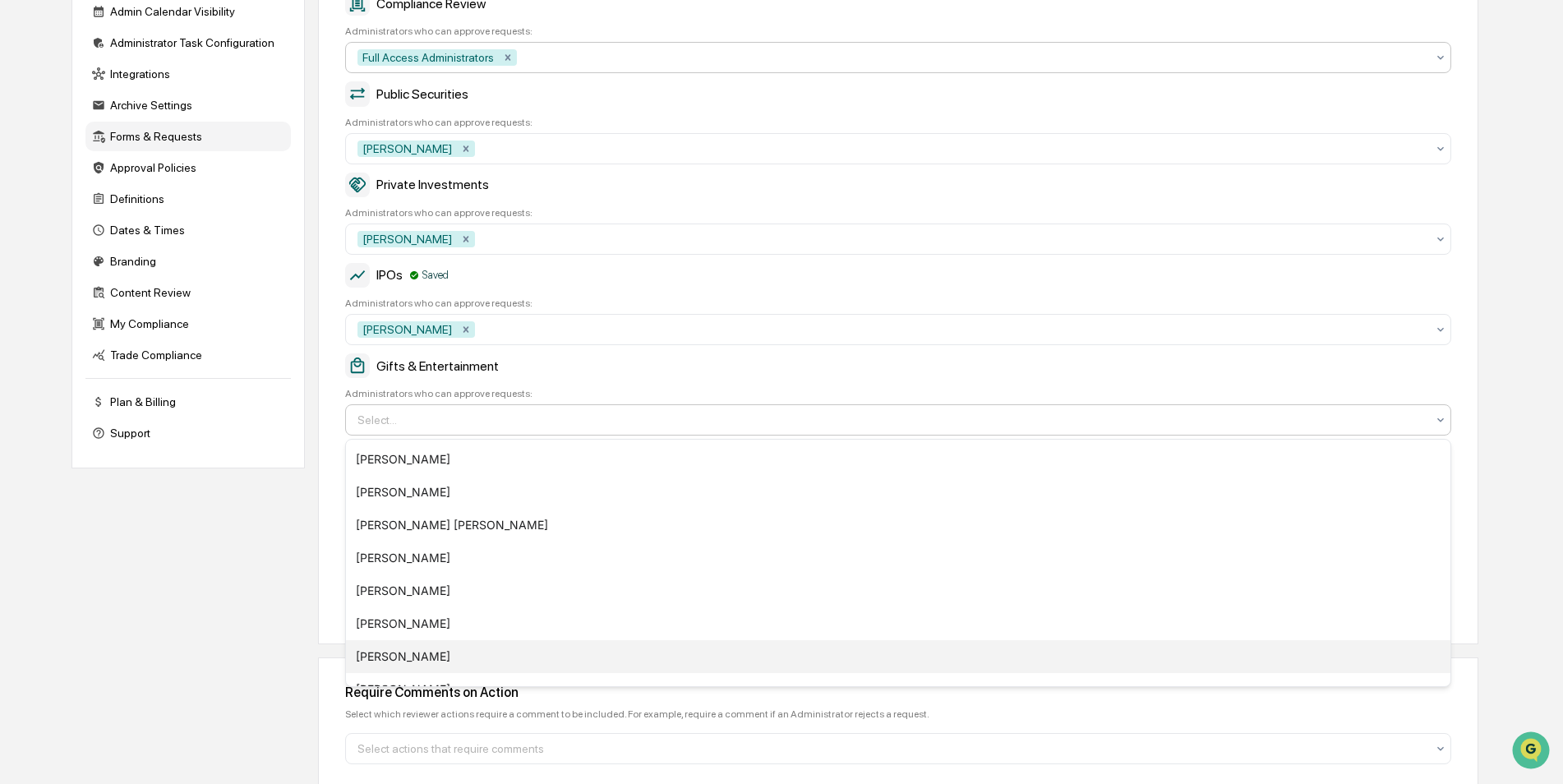
click at [439, 649] on div "William Knowles" at bounding box center [898, 656] width 1105 height 33
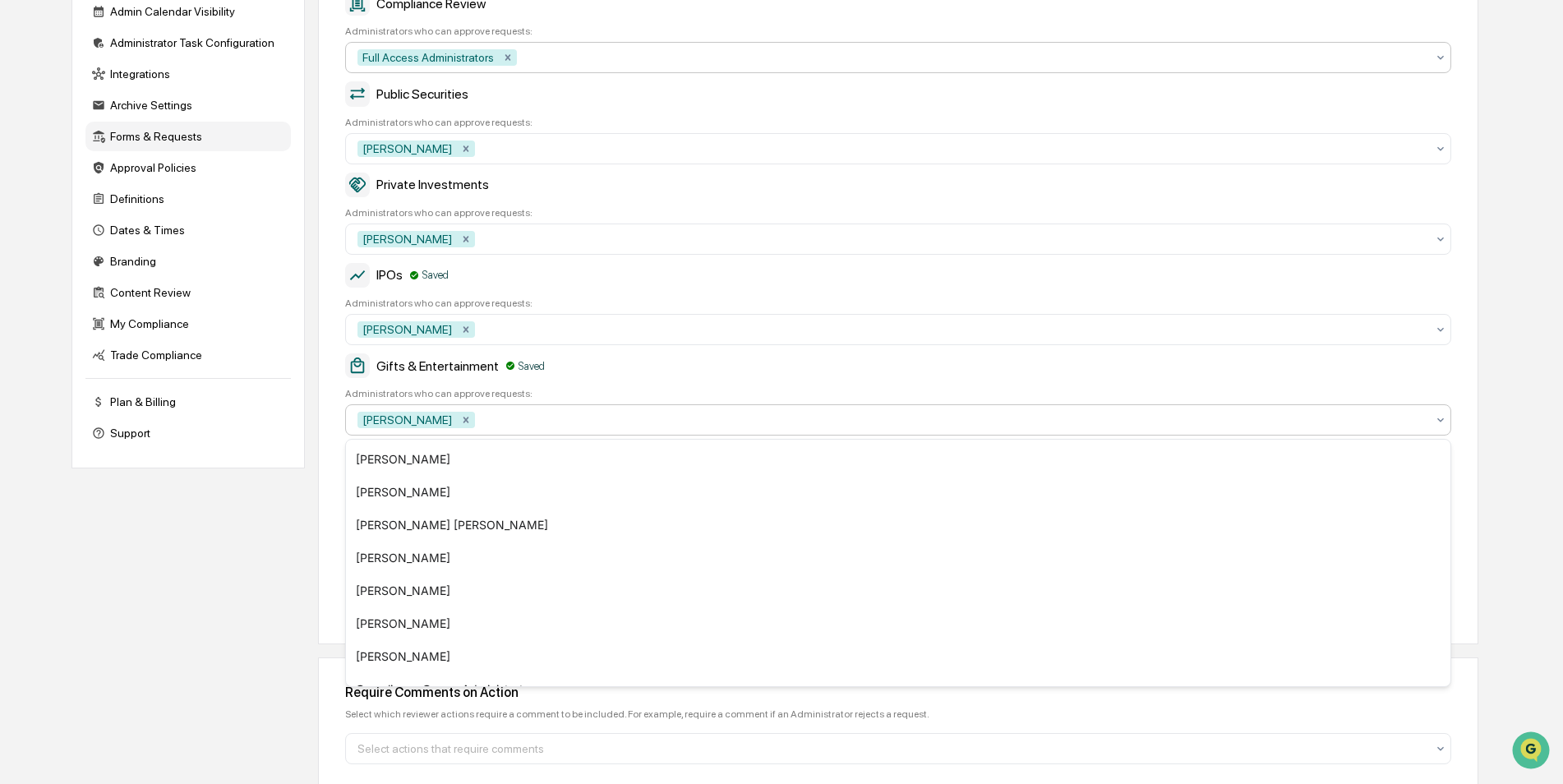
click at [89, 563] on div "Company Info Platform Configuration Admin Calendar Visibility Administrator Tas…" at bounding box center [774, 377] width 1407 height 925
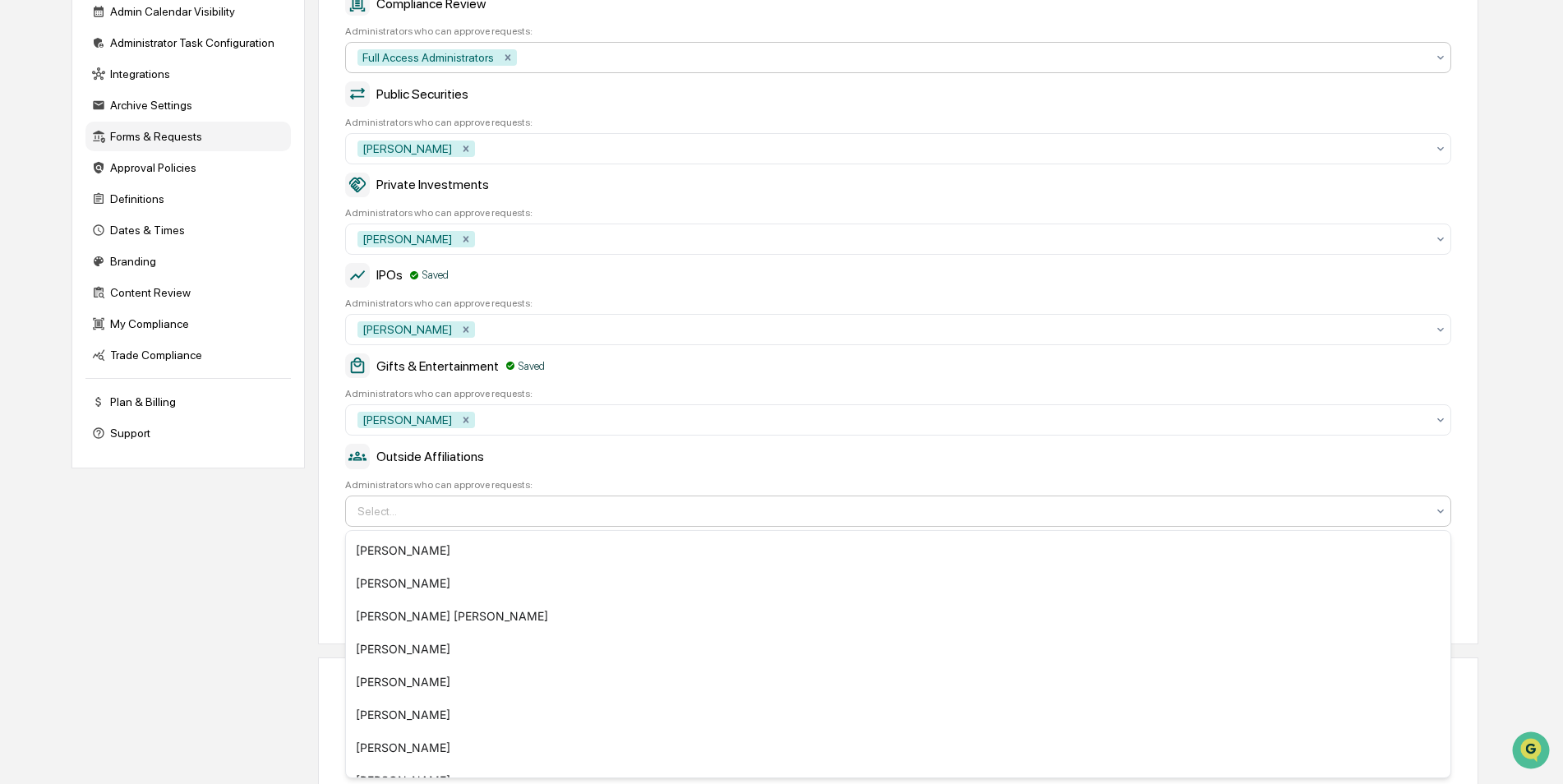
click at [487, 514] on div at bounding box center [891, 511] width 1068 height 17
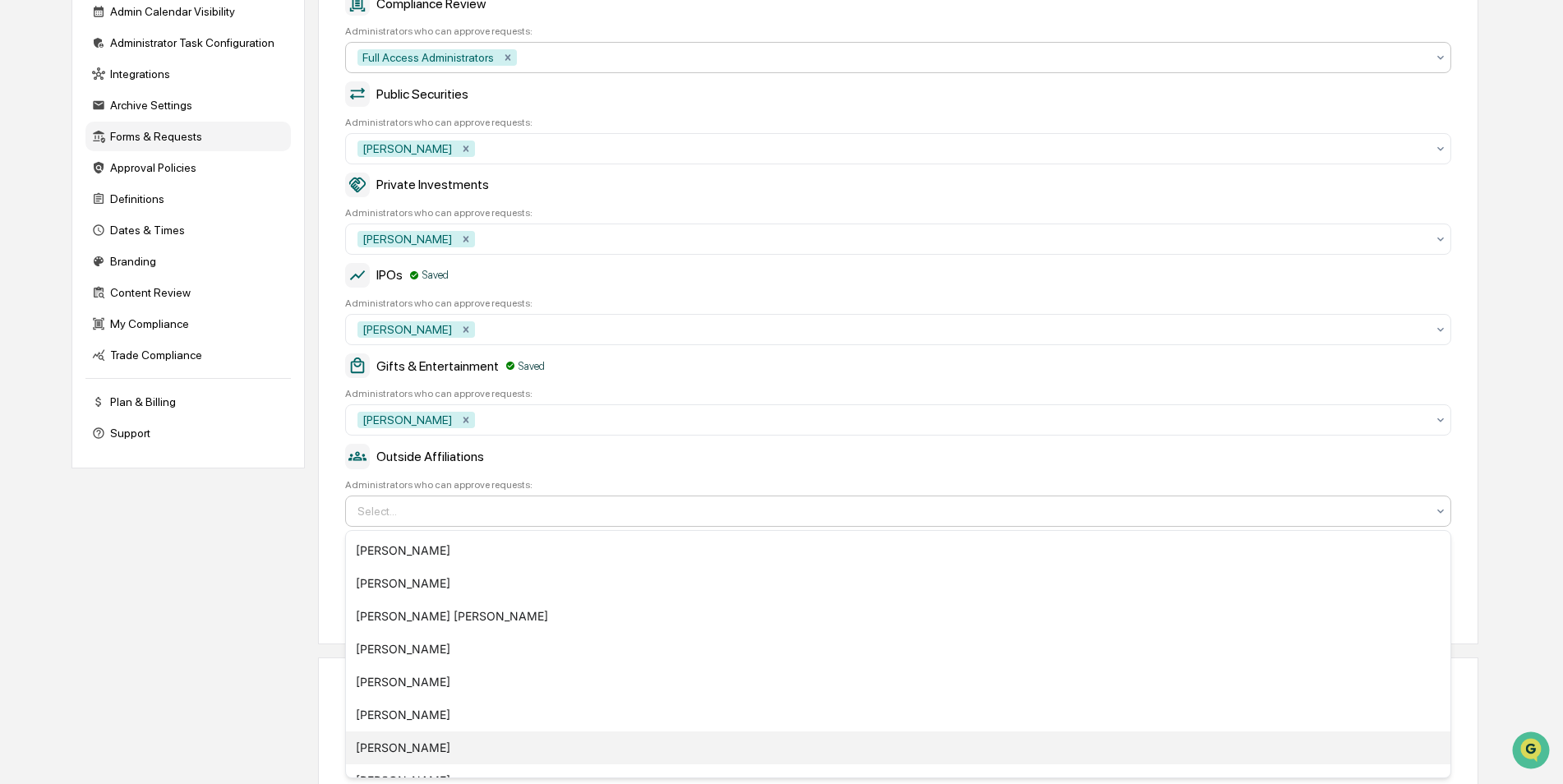
click at [423, 755] on div "William Knowles" at bounding box center [898, 748] width 1105 height 33
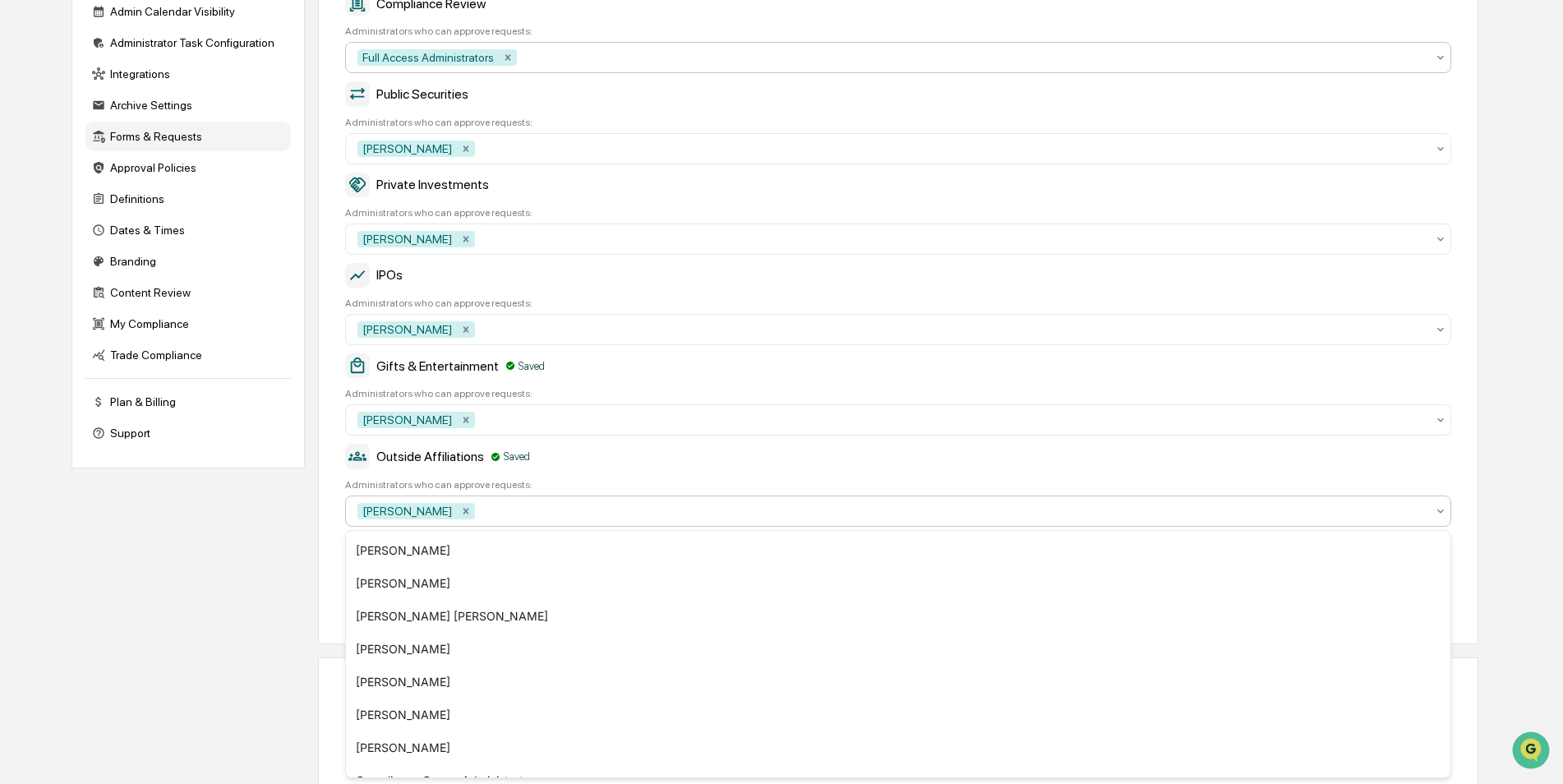
click at [597, 504] on div at bounding box center [953, 511] width 948 height 17
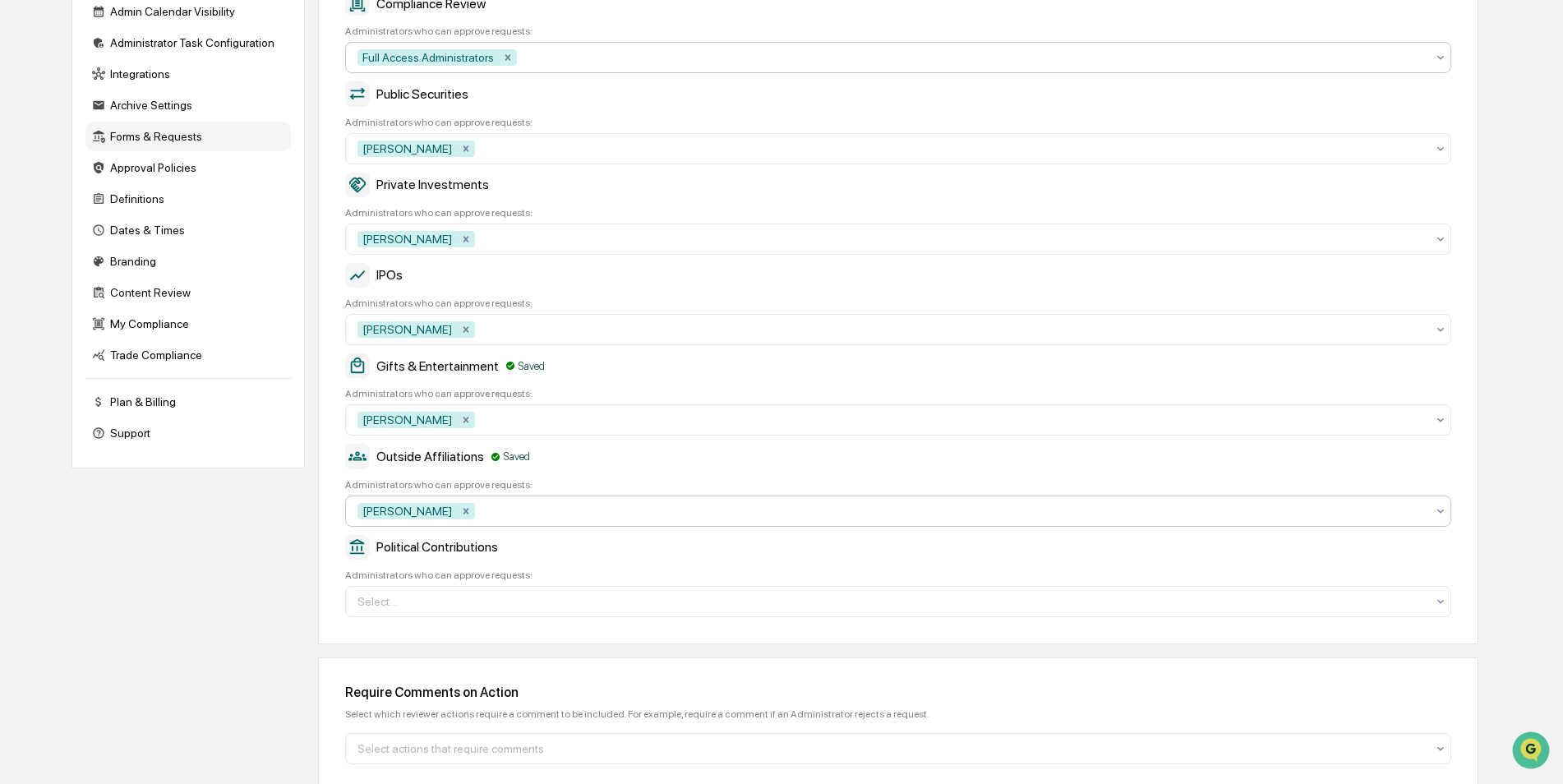
click at [595, 512] on div at bounding box center [953, 511] width 948 height 17
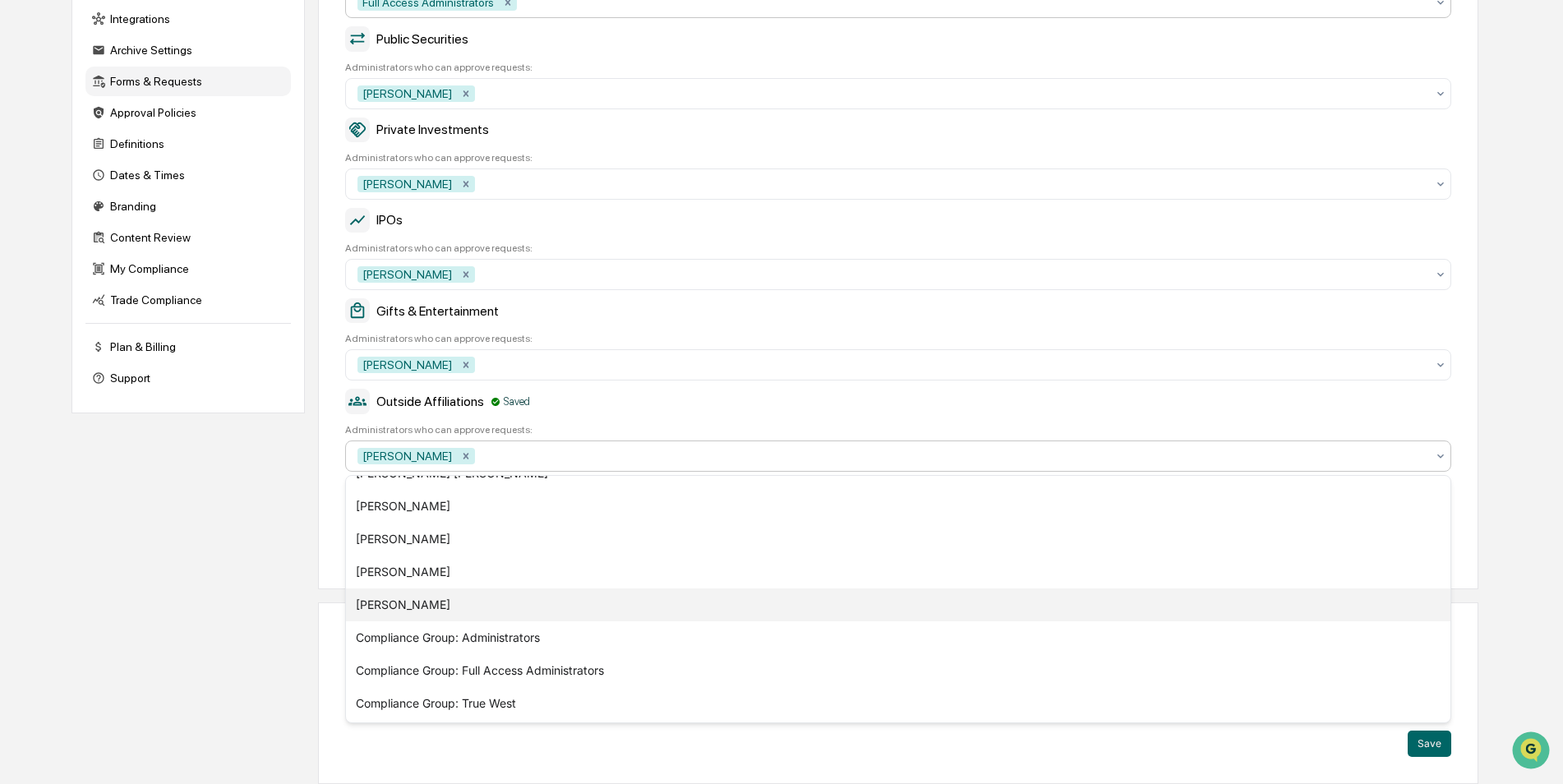
scroll to position [89, 0]
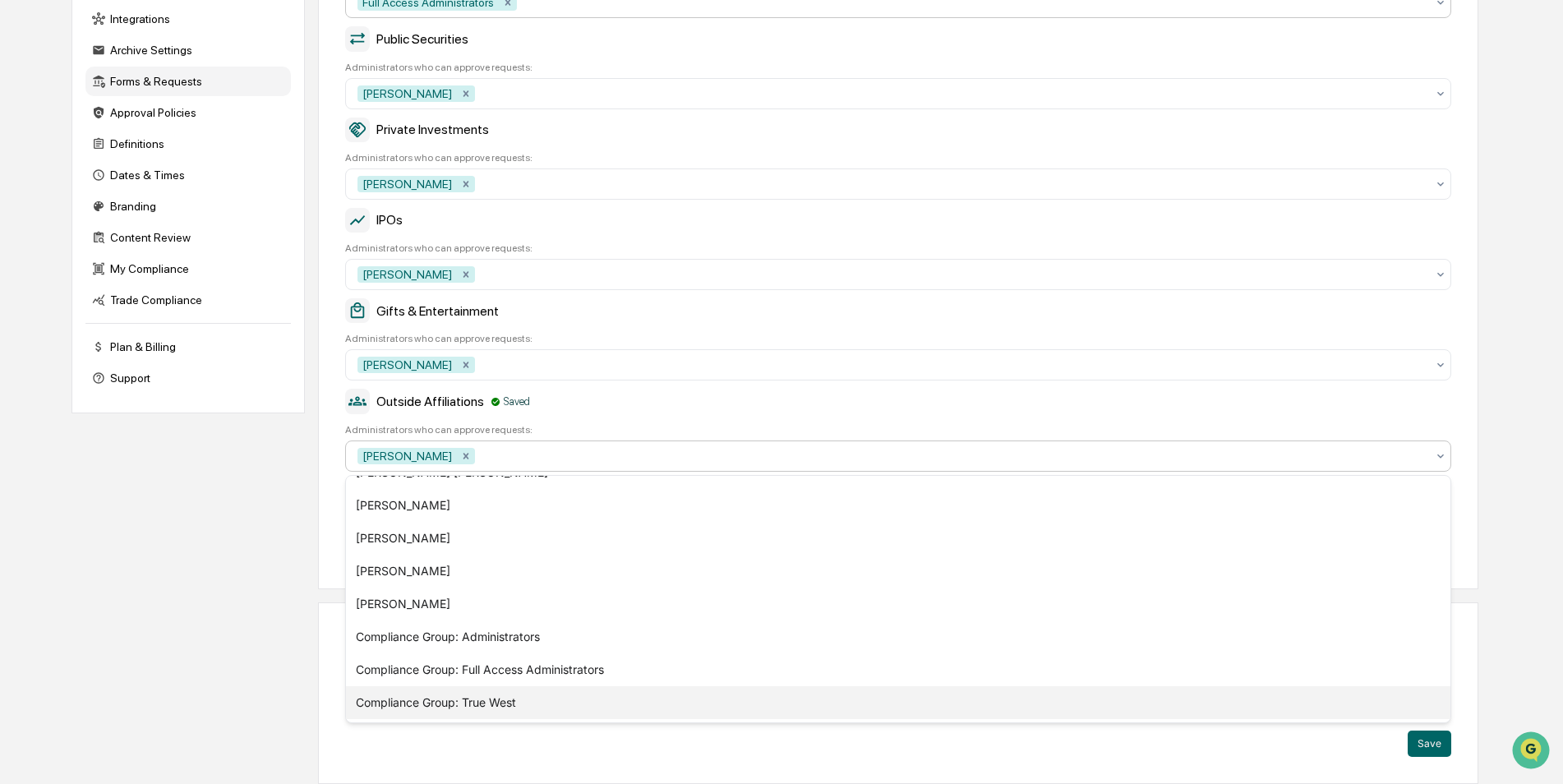
click at [504, 693] on div "Compliance Group: True West" at bounding box center [898, 702] width 1105 height 33
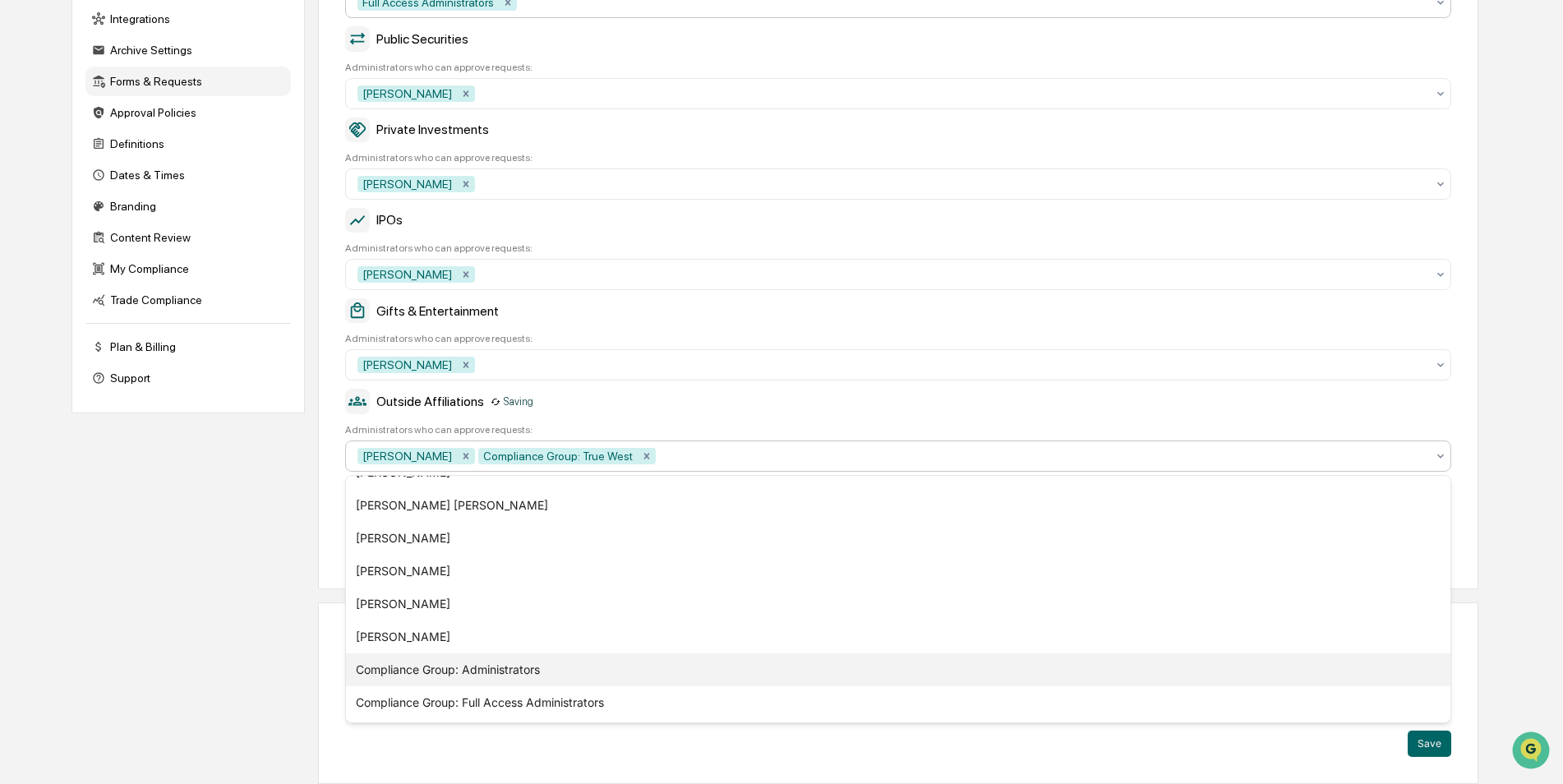
scroll to position [56, 0]
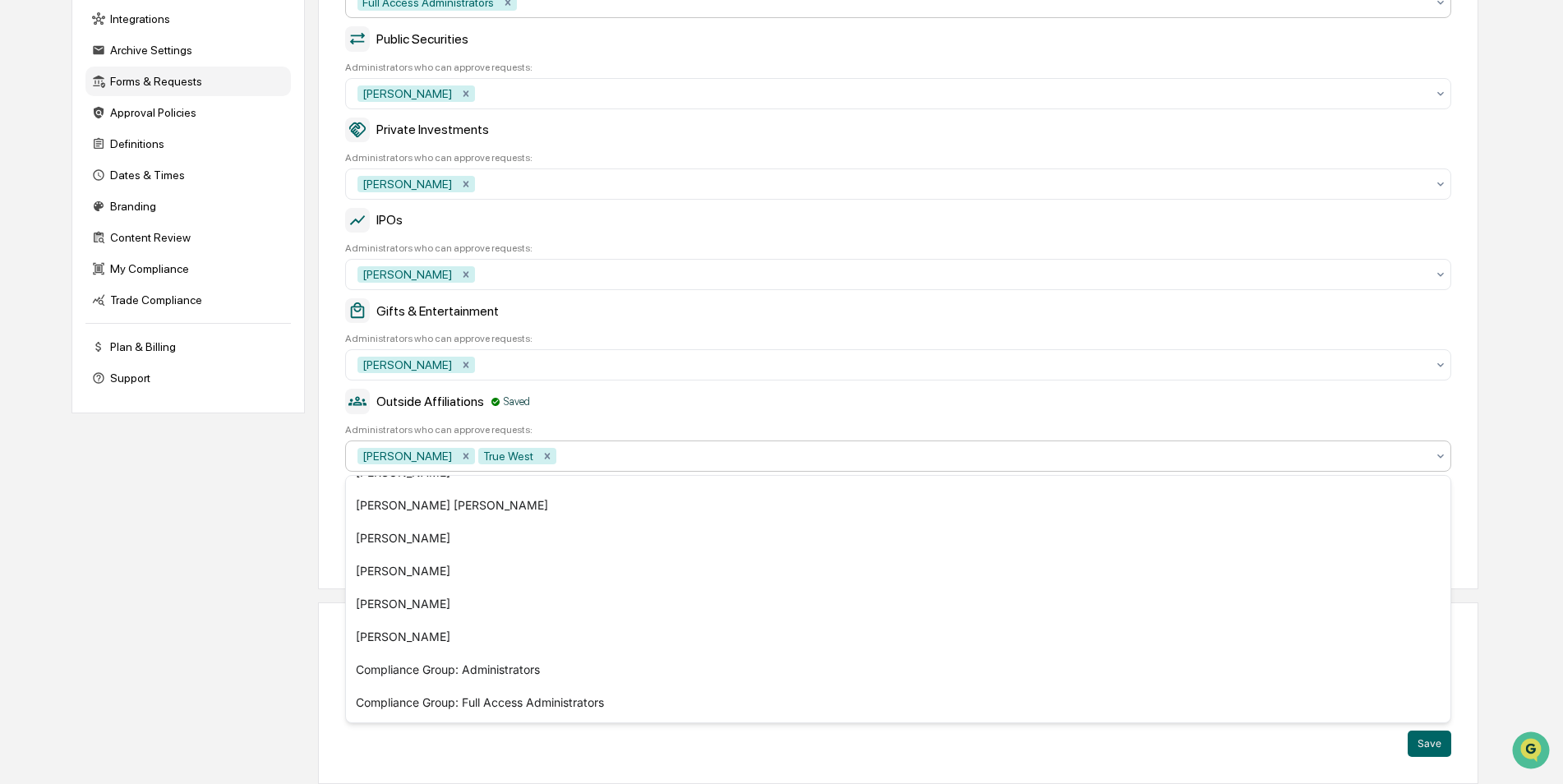
click at [215, 606] on div "Company Info Platform Configuration Admin Calendar Visibility Administrator Tas…" at bounding box center [774, 321] width 1407 height 925
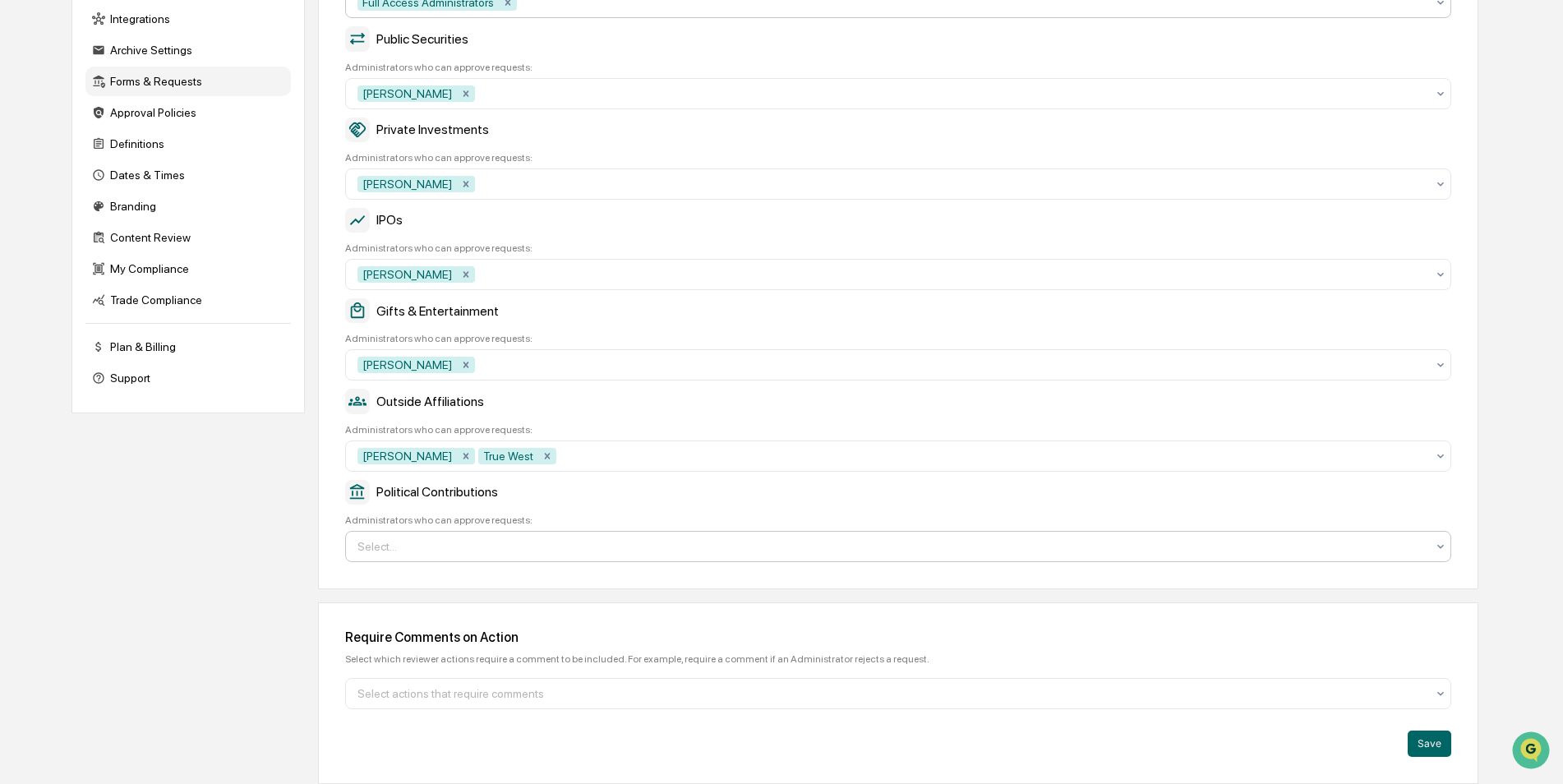
click at [398, 551] on div at bounding box center [891, 547] width 1068 height 17
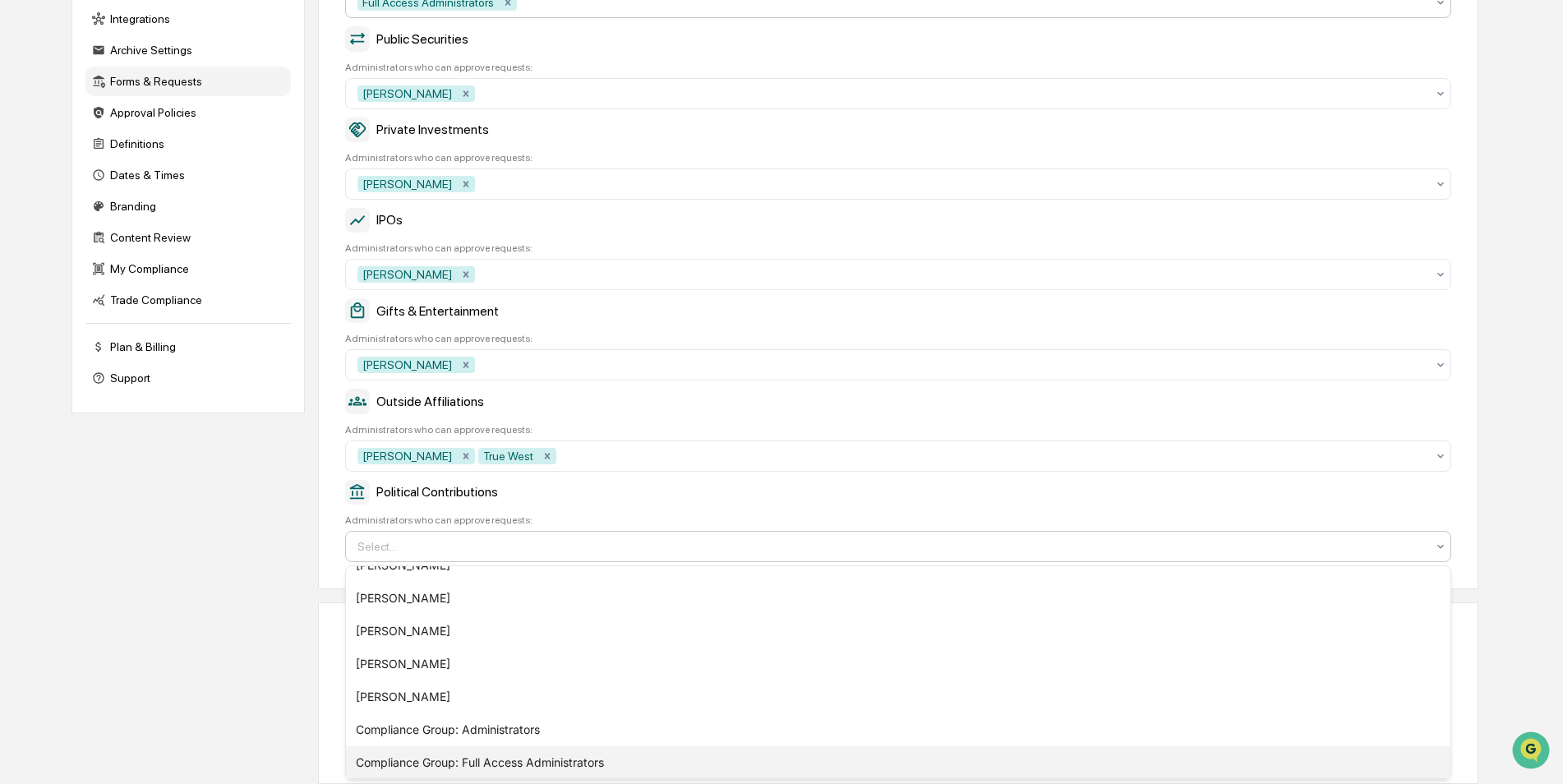
scroll to position [156, 0]
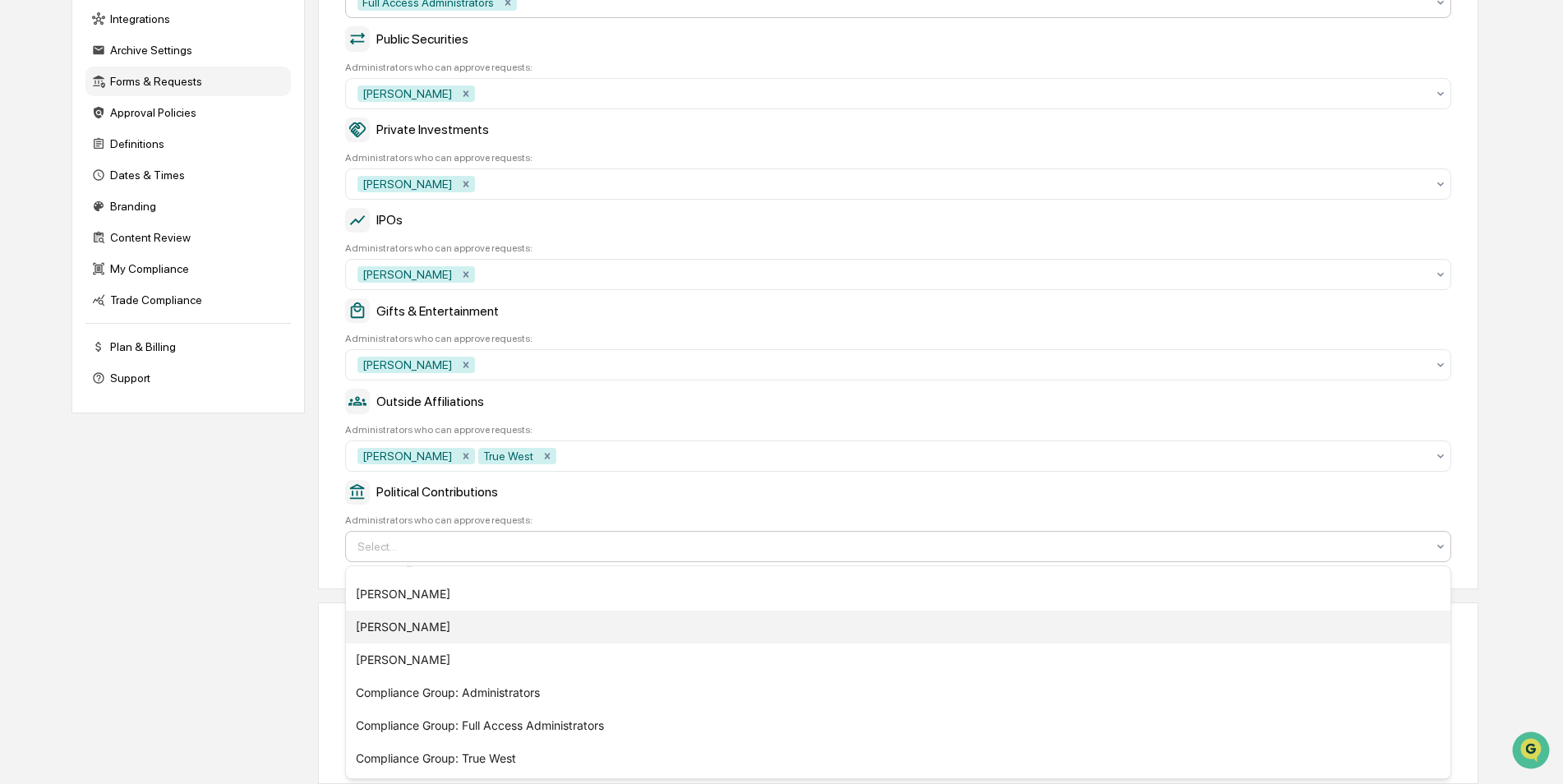
click at [406, 627] on div "William Knowles" at bounding box center [898, 626] width 1105 height 33
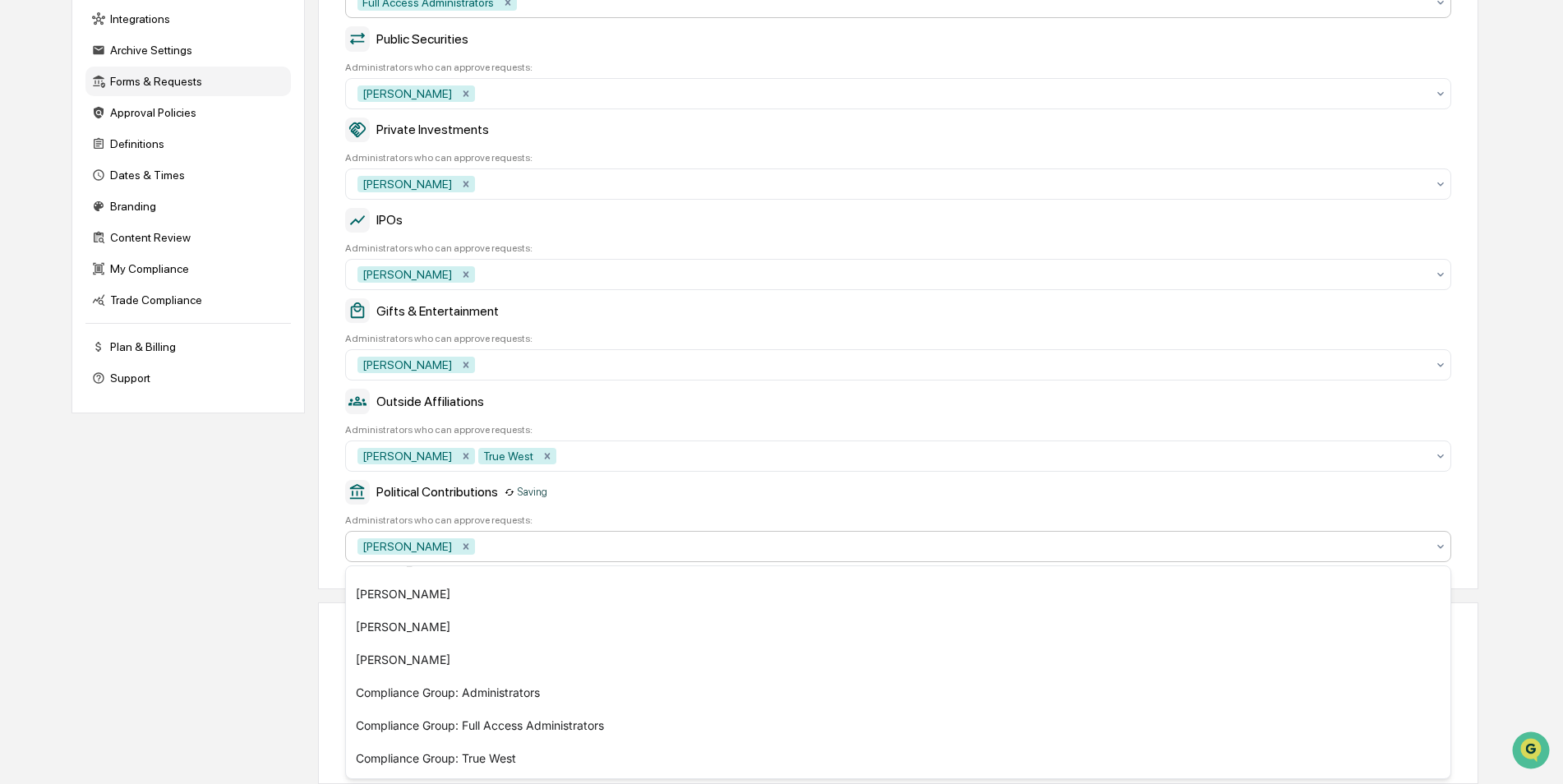
click at [209, 615] on div "Company Info Platform Configuration Admin Calendar Visibility Administrator Tas…" at bounding box center [774, 321] width 1407 height 925
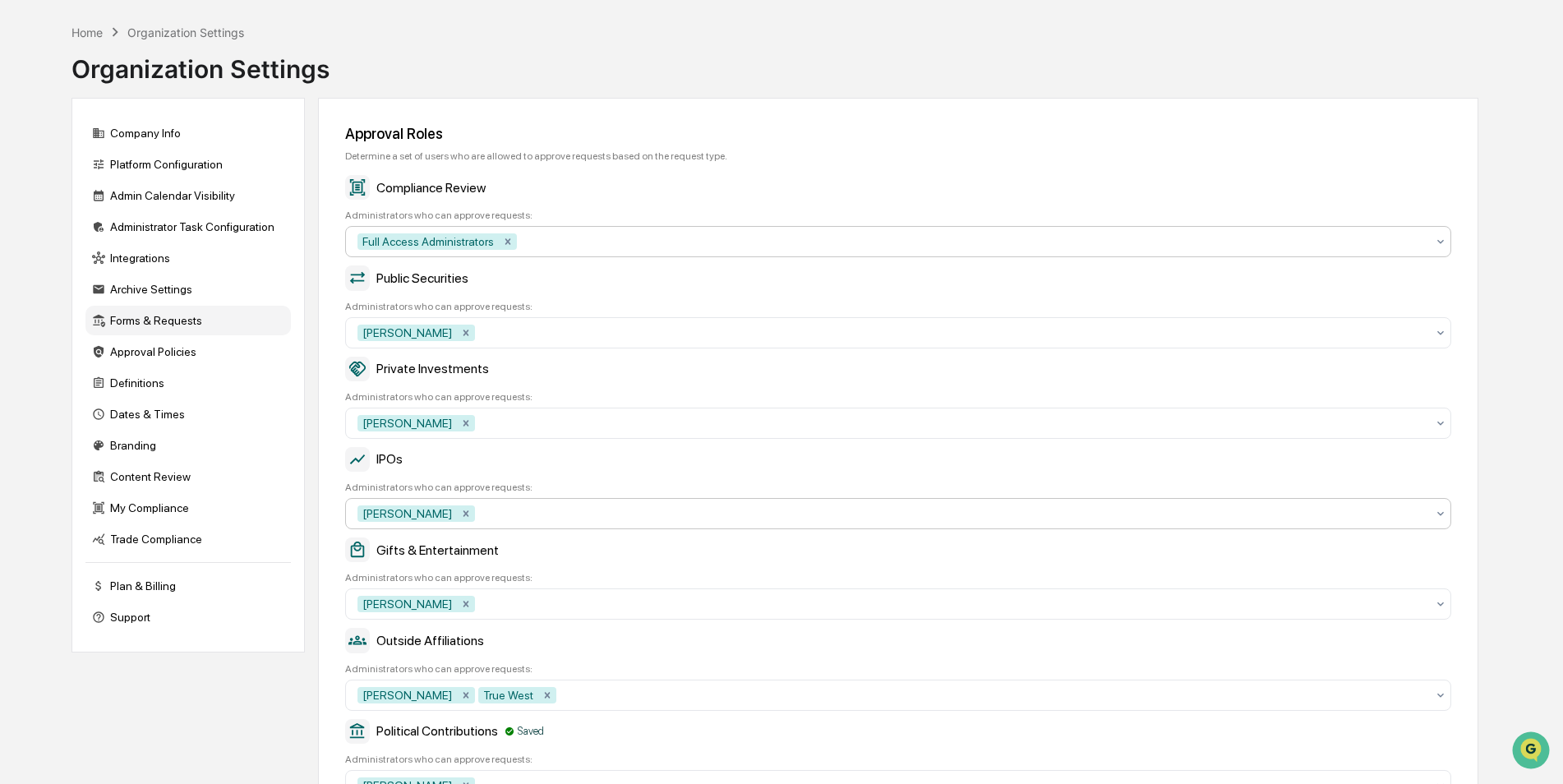
scroll to position [0, 0]
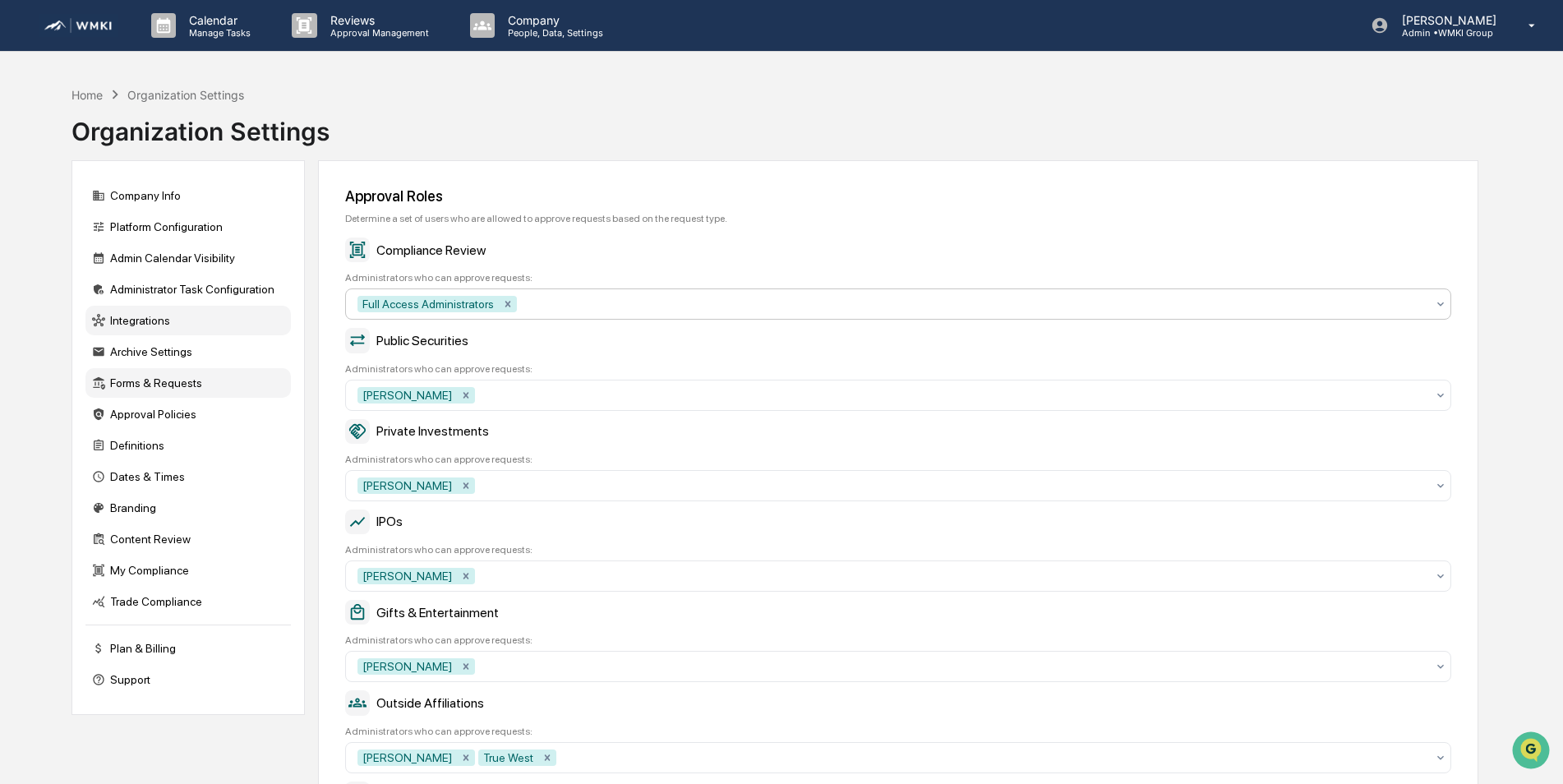
click at [155, 321] on div "Integrations" at bounding box center [188, 321] width 206 height 30
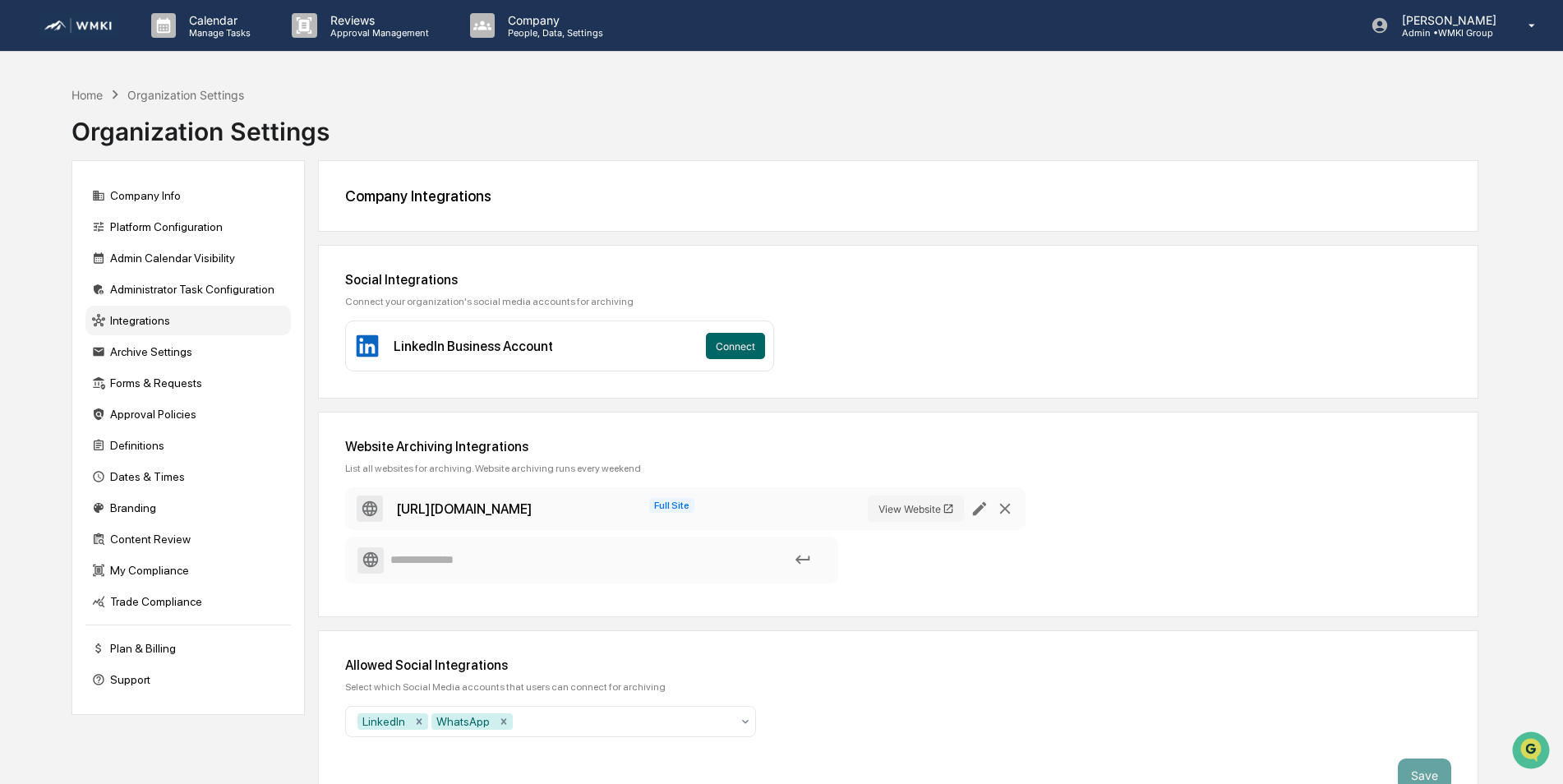
click at [81, 85] on div "Home Organization Settings" at bounding box center [157, 93] width 173 height 18
click at [81, 92] on div "Home" at bounding box center [86, 94] width 31 height 14
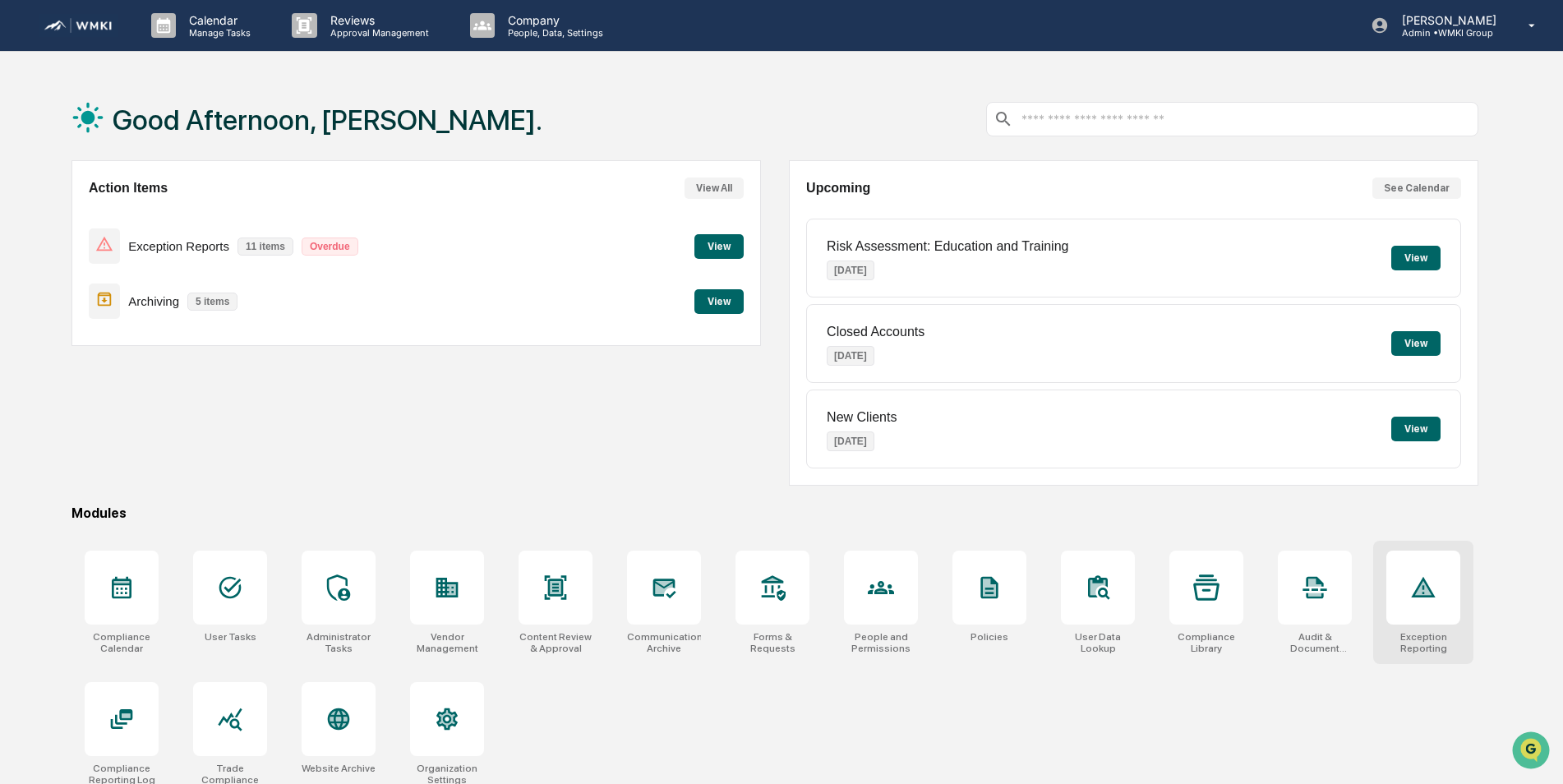
click at [1413, 572] on div at bounding box center [1423, 587] width 74 height 74
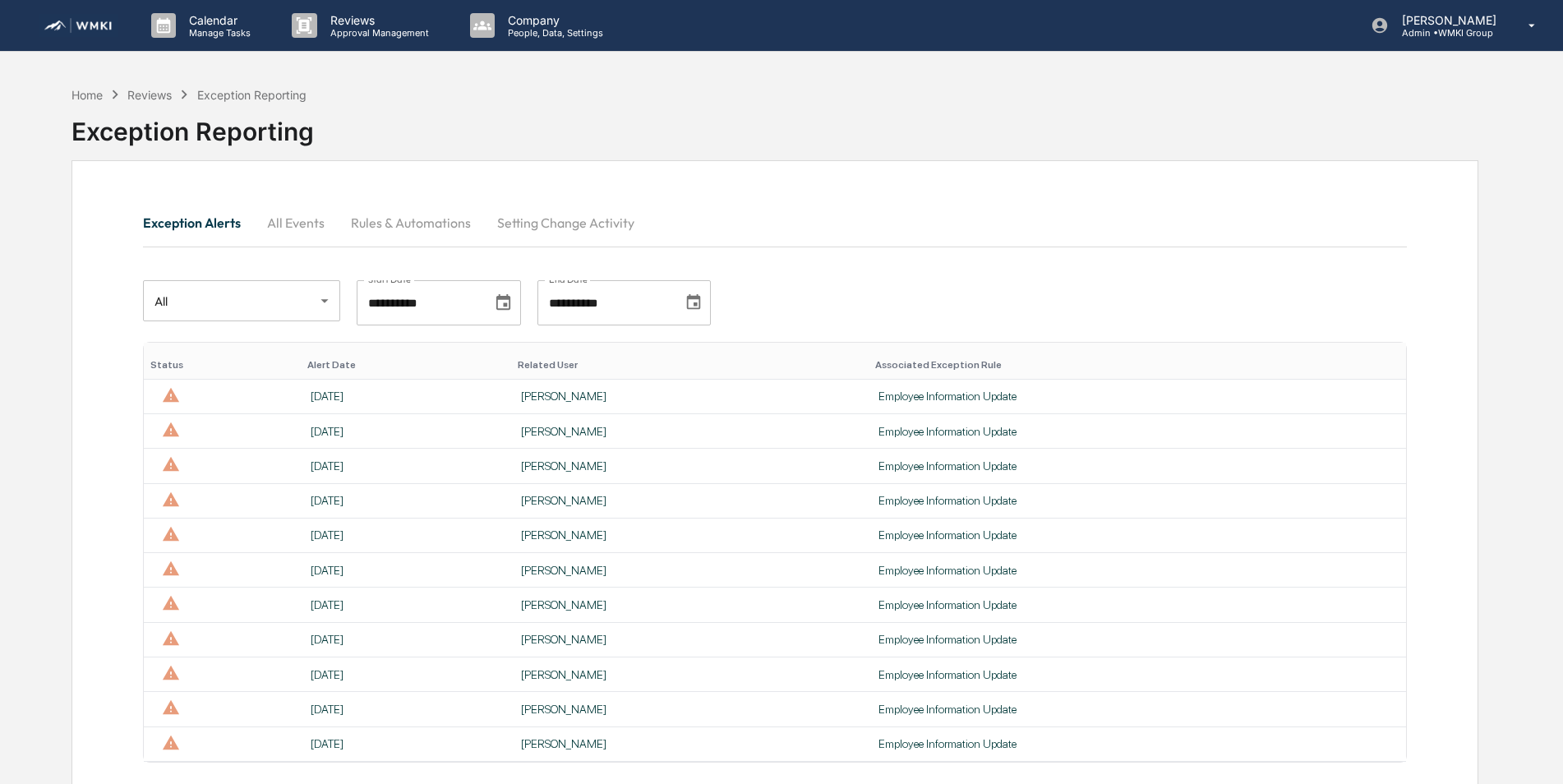
click at [464, 221] on button "Rules & Automations" at bounding box center [410, 222] width 147 height 39
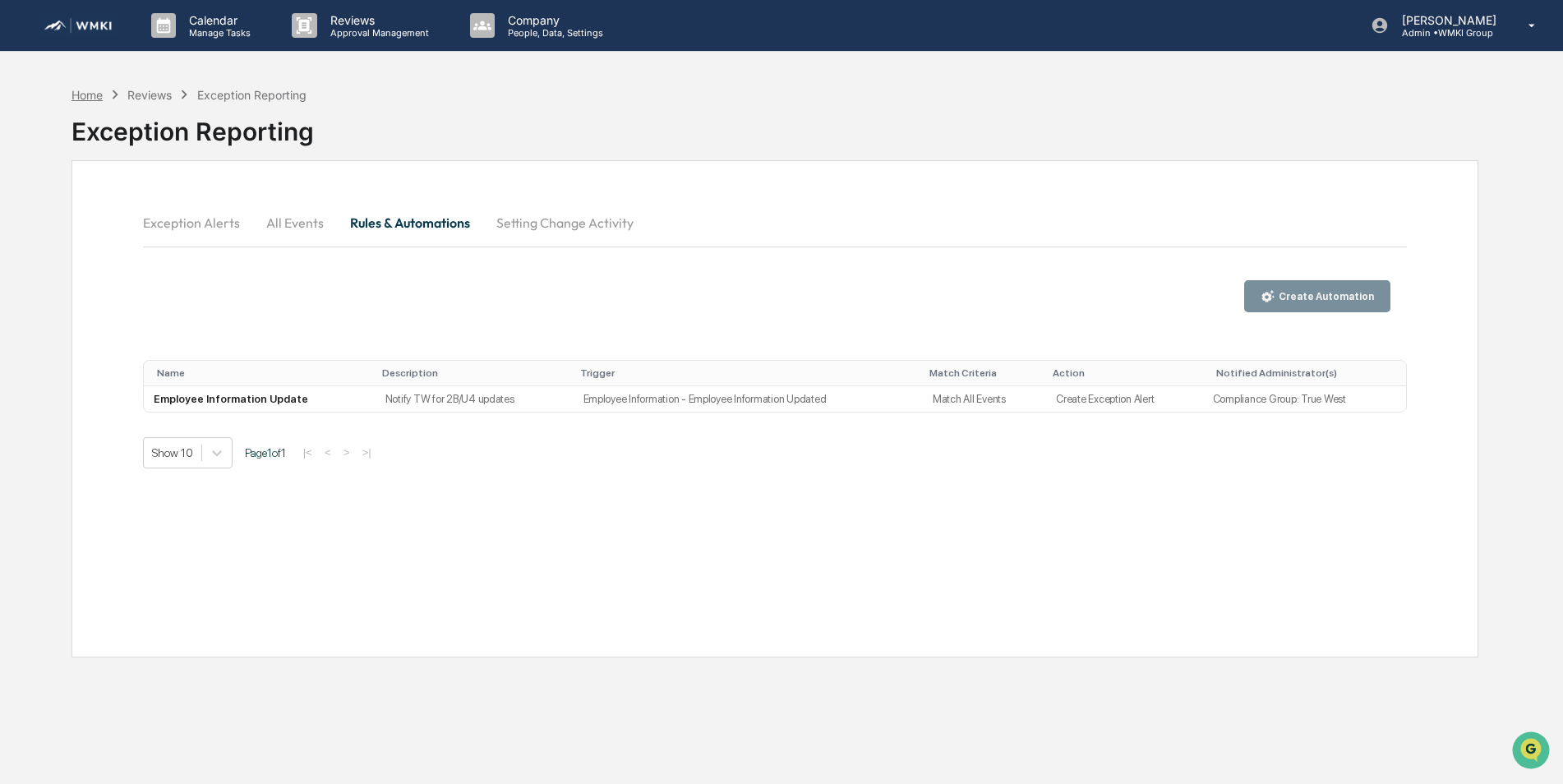
click at [80, 94] on div "Home" at bounding box center [86, 94] width 31 height 14
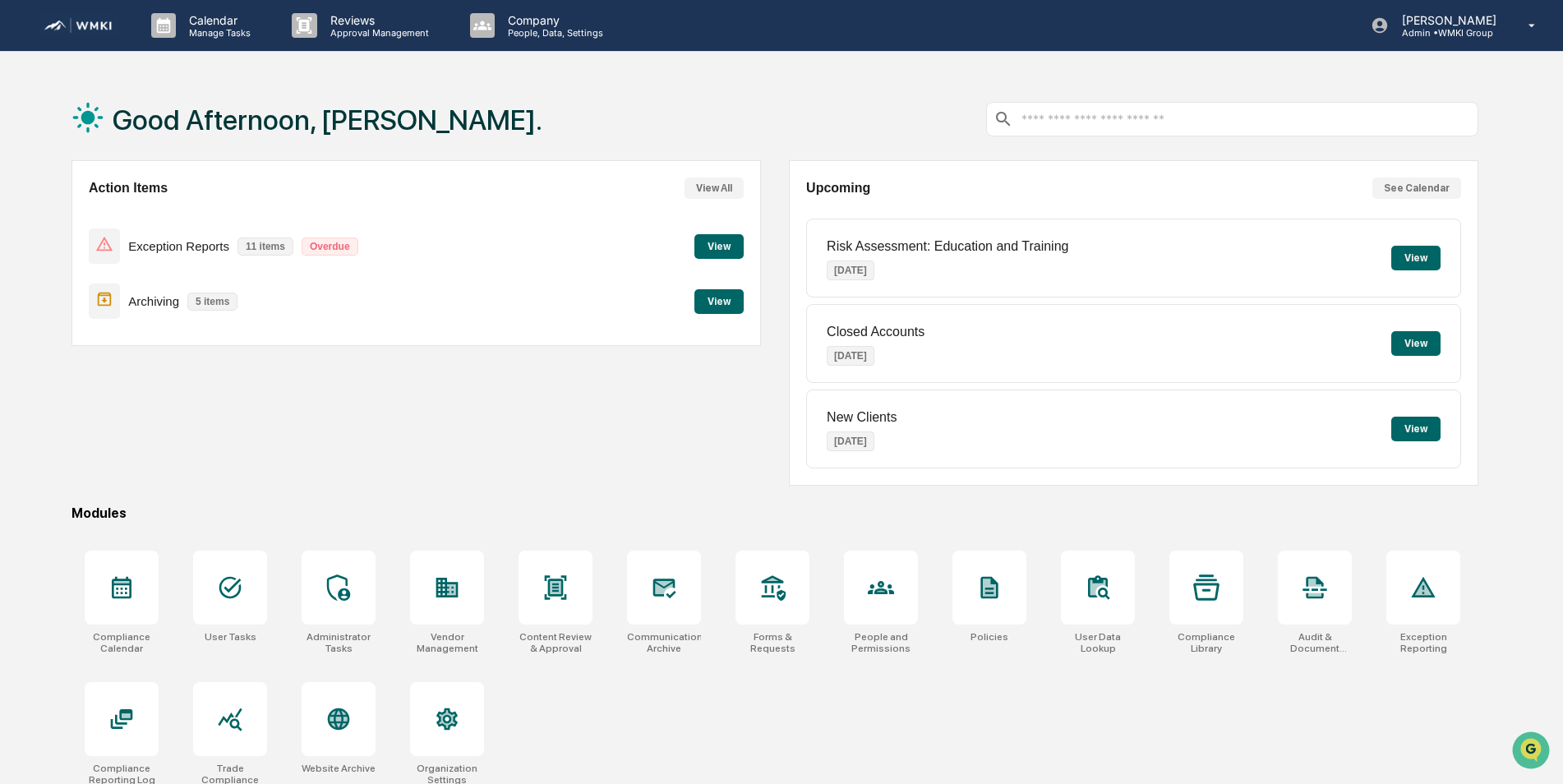
click at [380, 485] on div "Action Items View All Exception Reports 11 items Overdue View Archiving 5 items…" at bounding box center [416, 322] width 690 height 325
click at [1482, 43] on div "Caroline Iannucci Admin • WMKI Group" at bounding box center [1458, 25] width 208 height 51
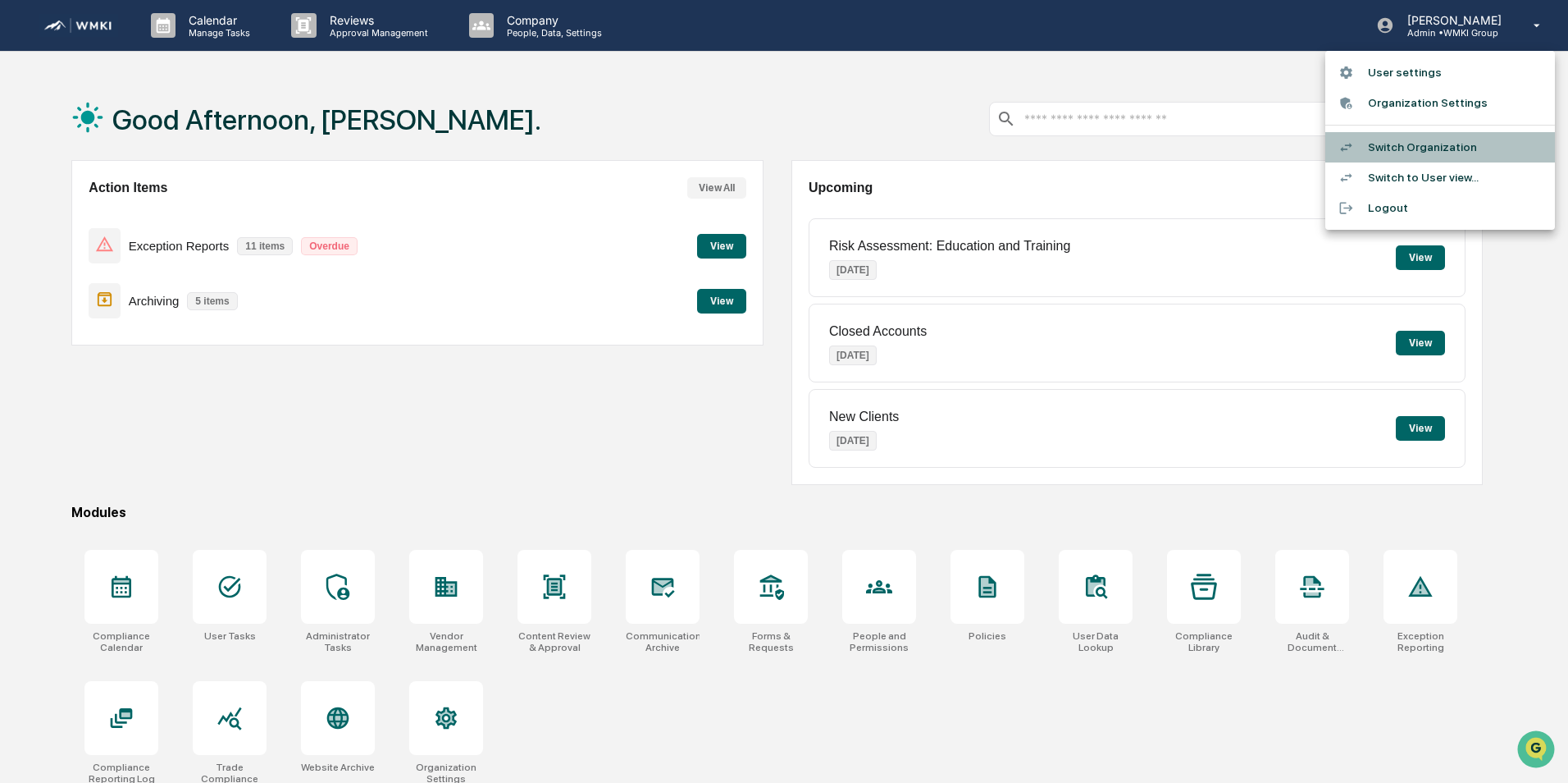
click at [1425, 145] on li "Switch Organization" at bounding box center [1440, 147] width 229 height 31
